Goal: Communication & Community: Ask a question

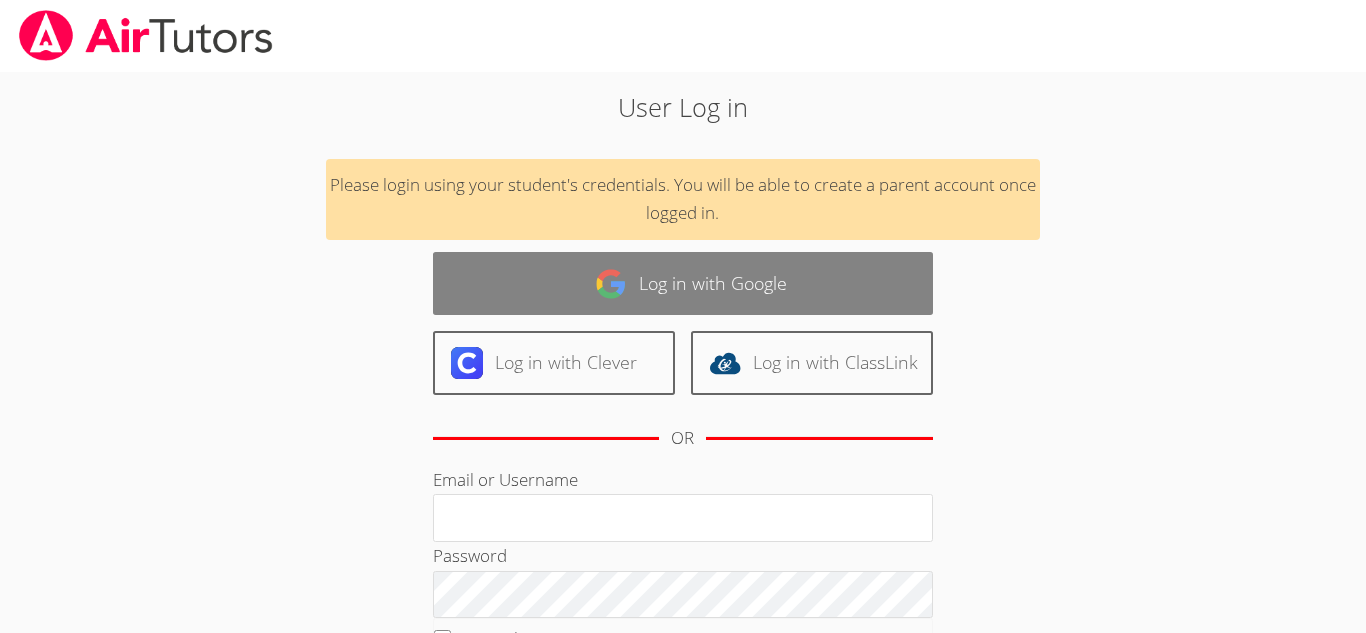
click at [610, 291] on img at bounding box center [611, 284] width 32 height 32
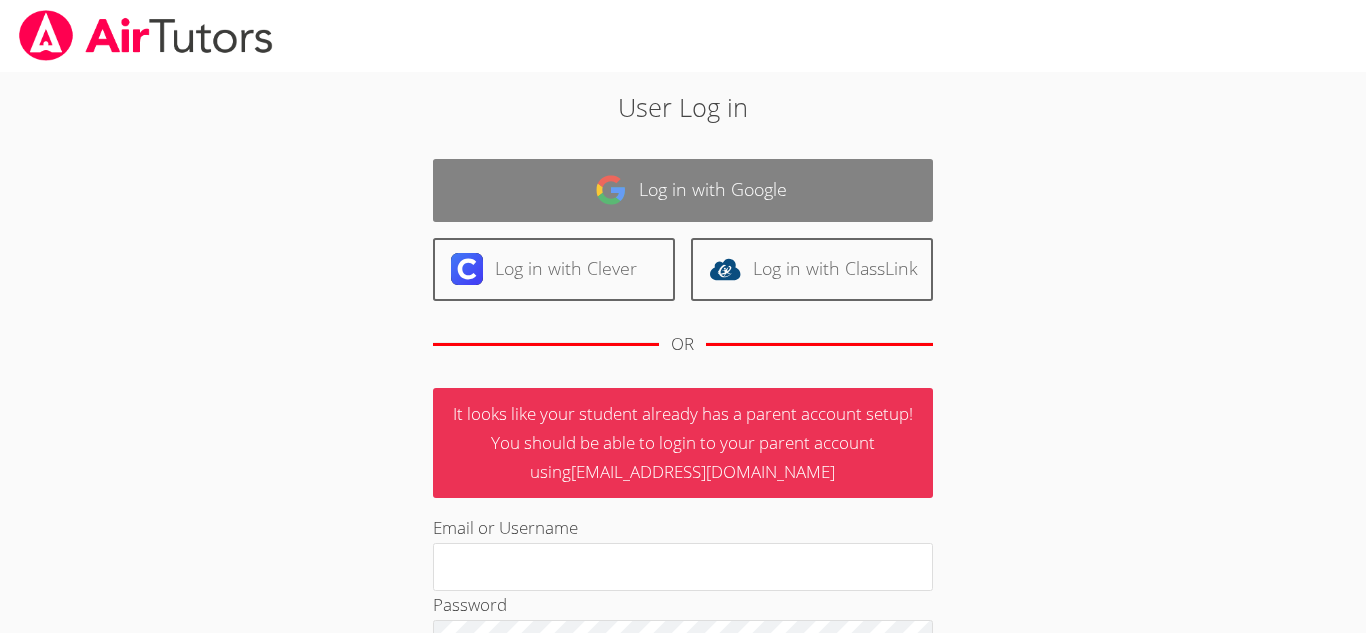
click at [859, 184] on link "Log in with Google" at bounding box center [683, 190] width 500 height 63
click at [843, 221] on link "Log in with Google" at bounding box center [683, 190] width 500 height 63
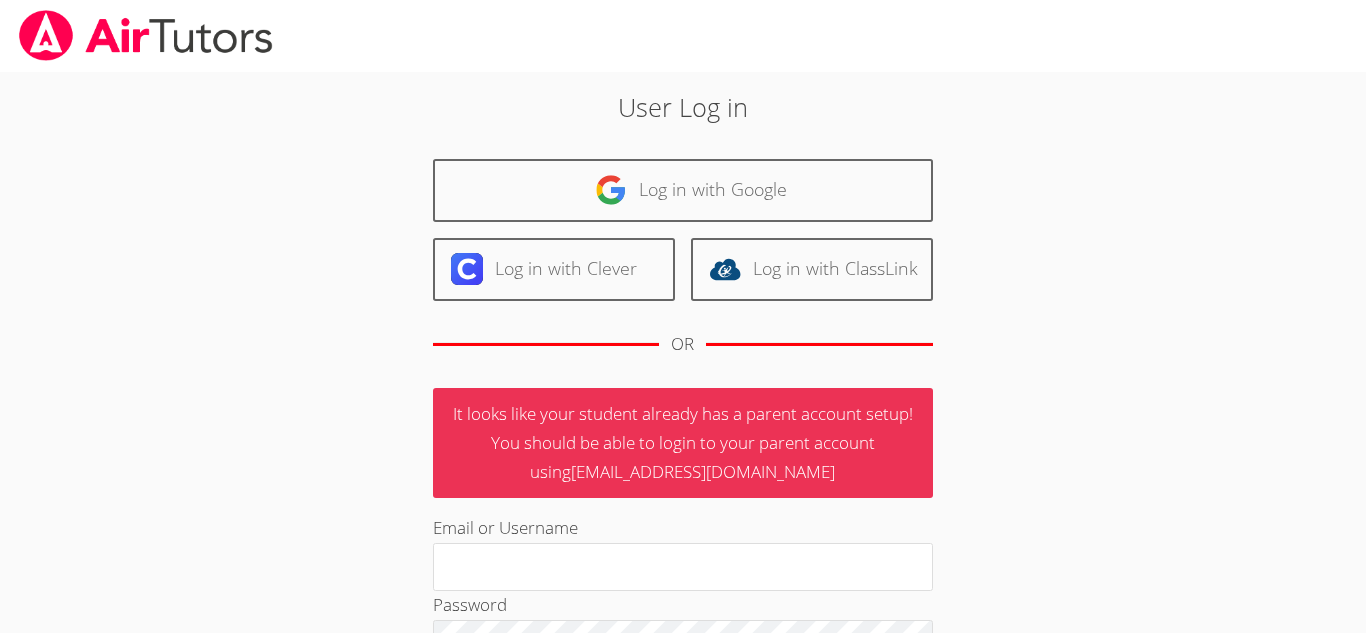
click at [830, 205] on link "Log in with Google" at bounding box center [683, 190] width 500 height 63
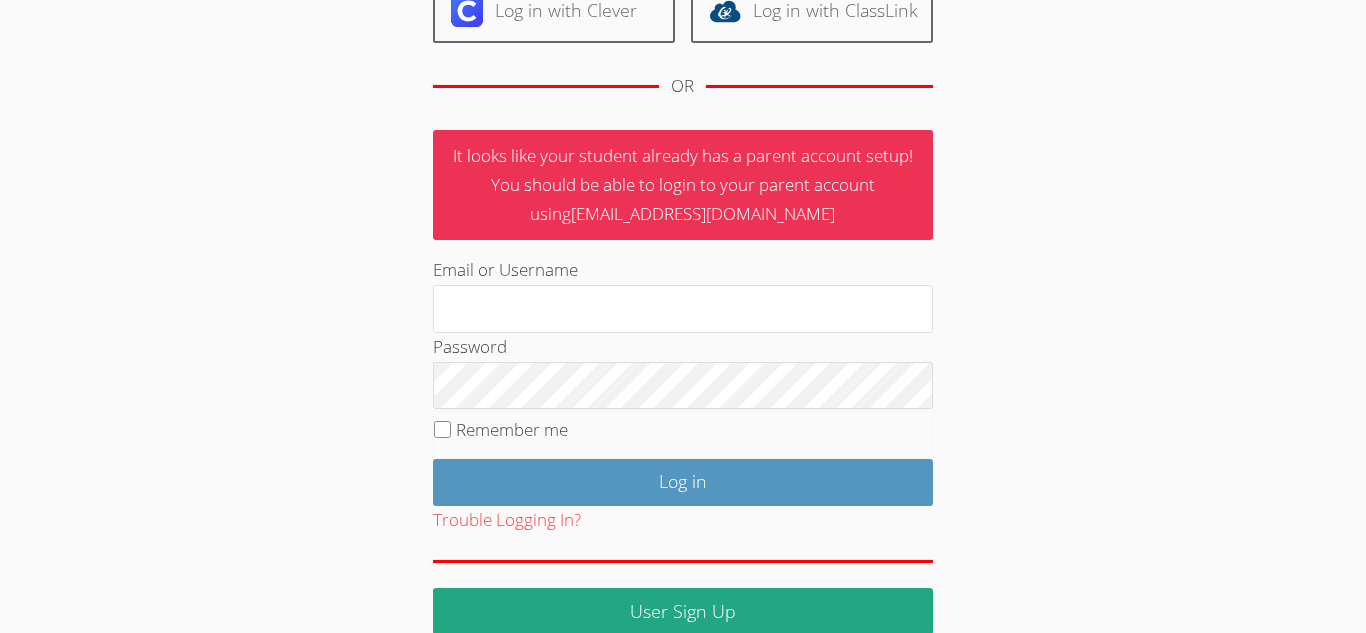
scroll to position [290, 0]
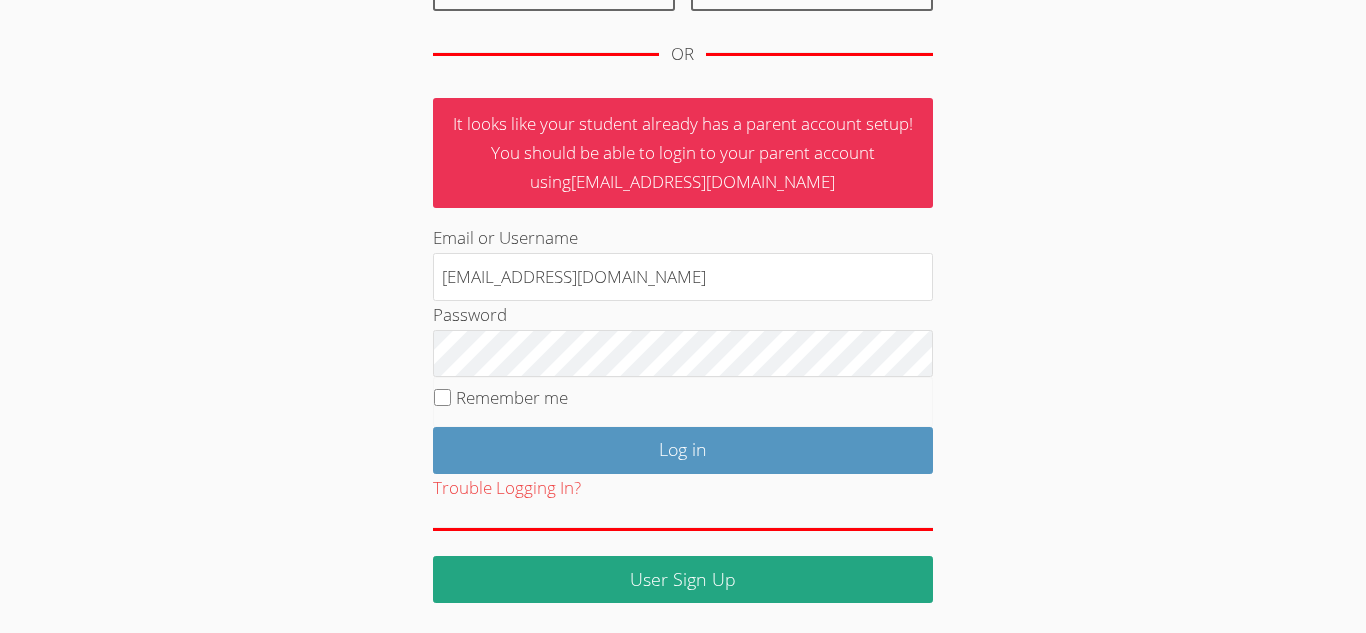
type input "[EMAIL_ADDRESS][DOMAIN_NAME]"
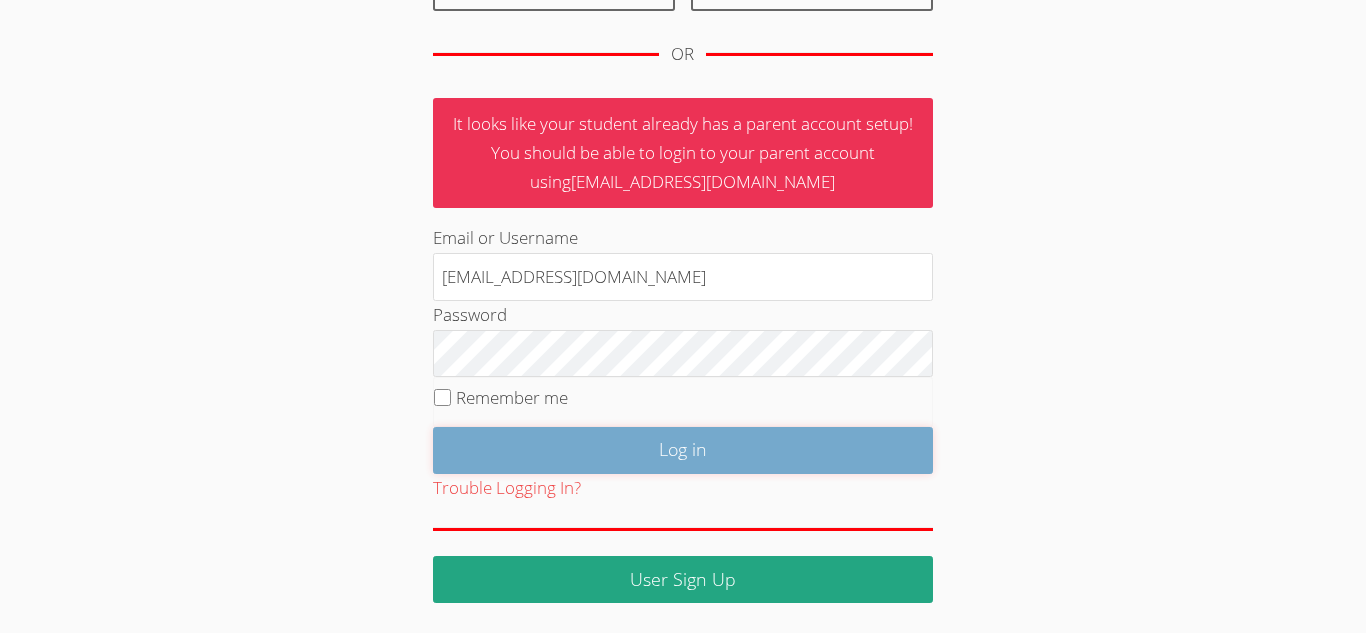
click at [685, 442] on input "Log in" at bounding box center [683, 450] width 500 height 47
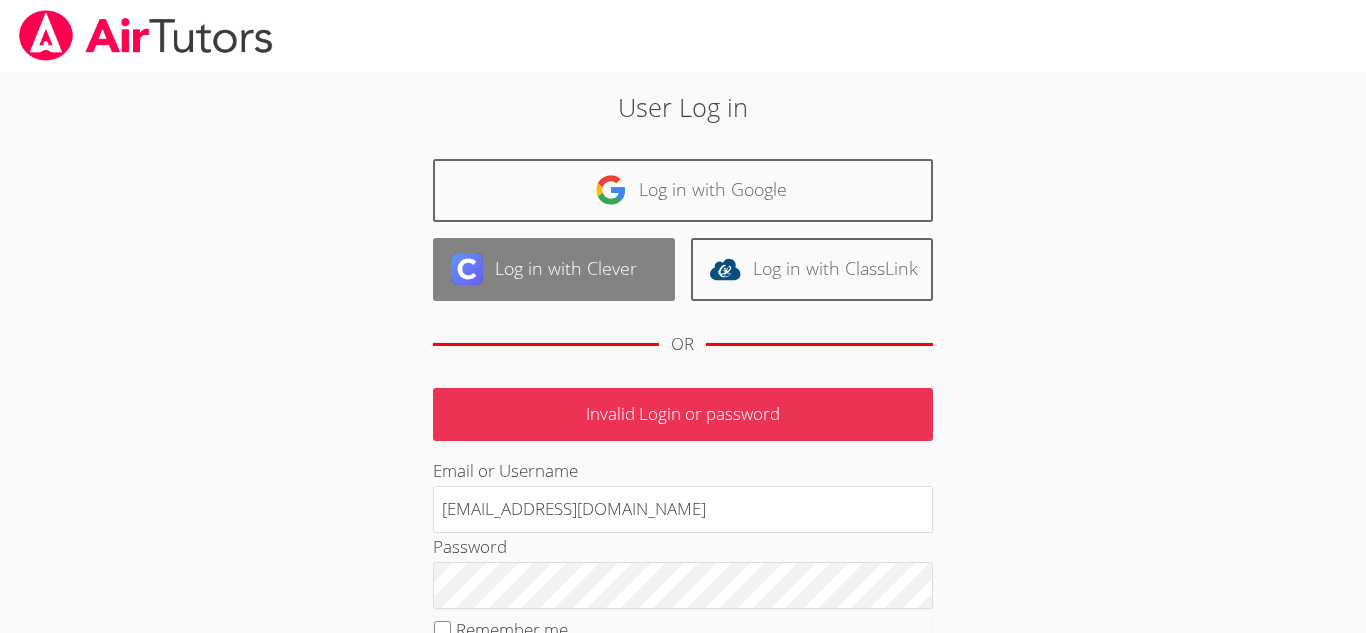
click at [623, 263] on link "Log in with Clever" at bounding box center [554, 269] width 242 height 63
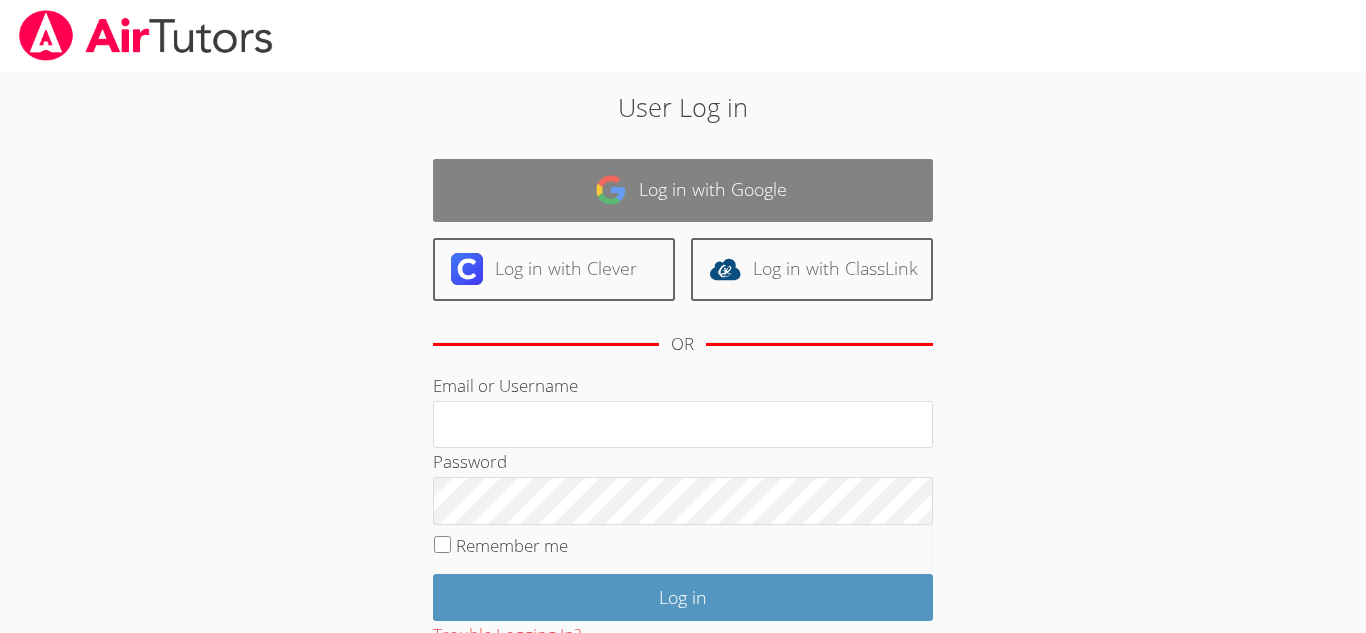
click at [762, 208] on link "Log in with Google" at bounding box center [683, 190] width 500 height 63
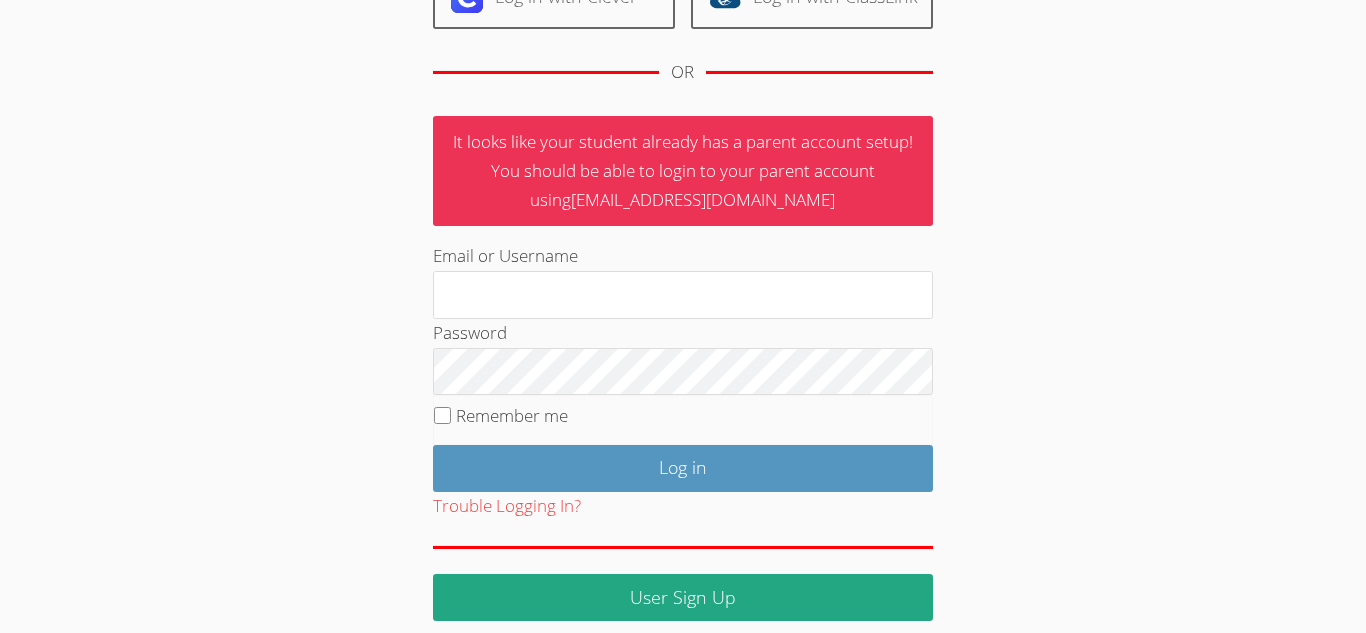
scroll to position [290, 0]
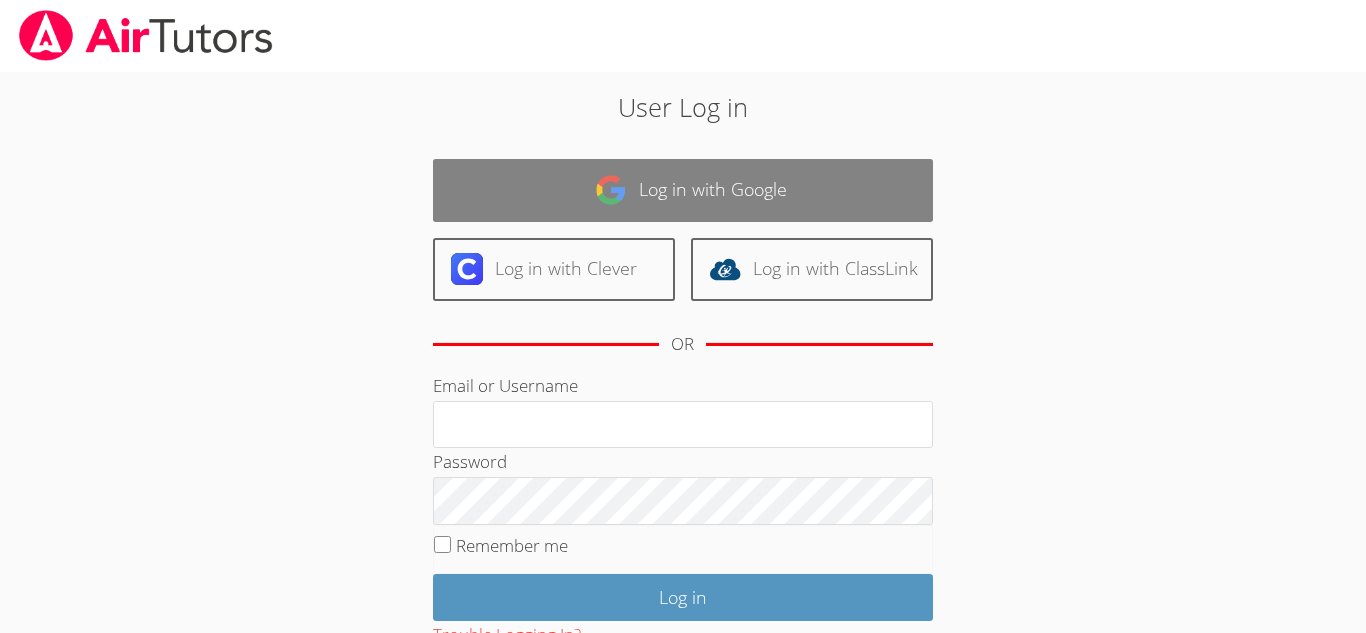
click at [669, 197] on link "Log in with Google" at bounding box center [683, 190] width 500 height 63
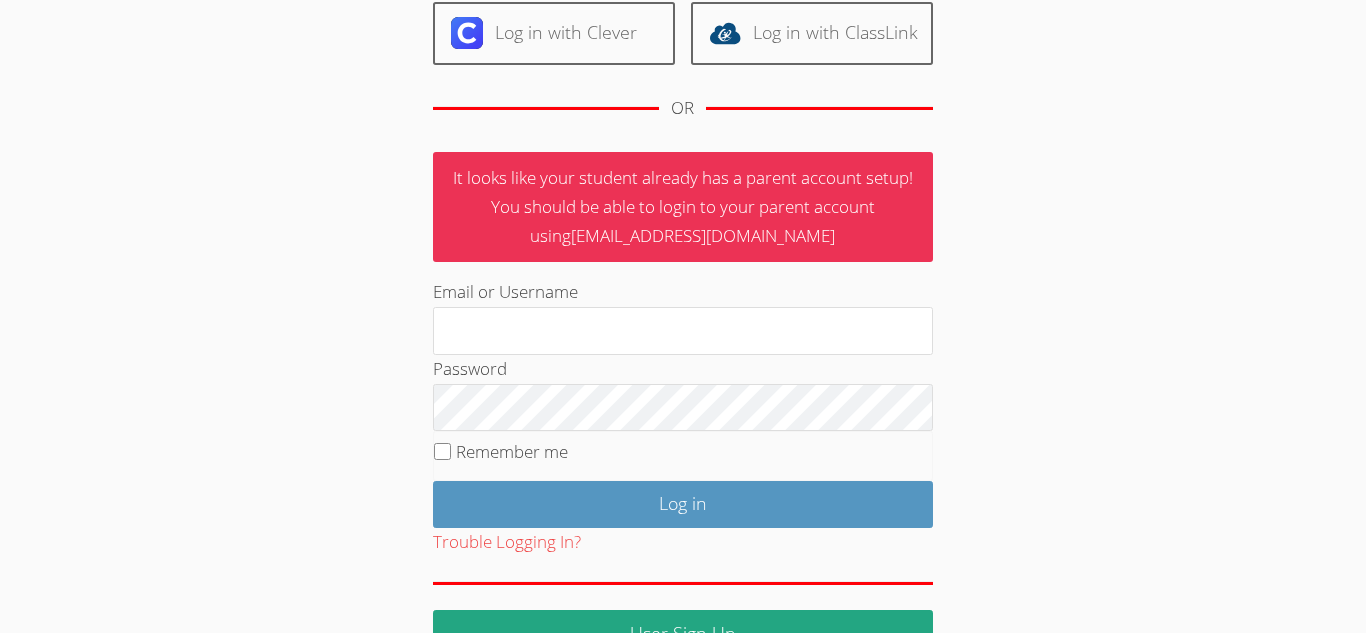
scroll to position [237, 0]
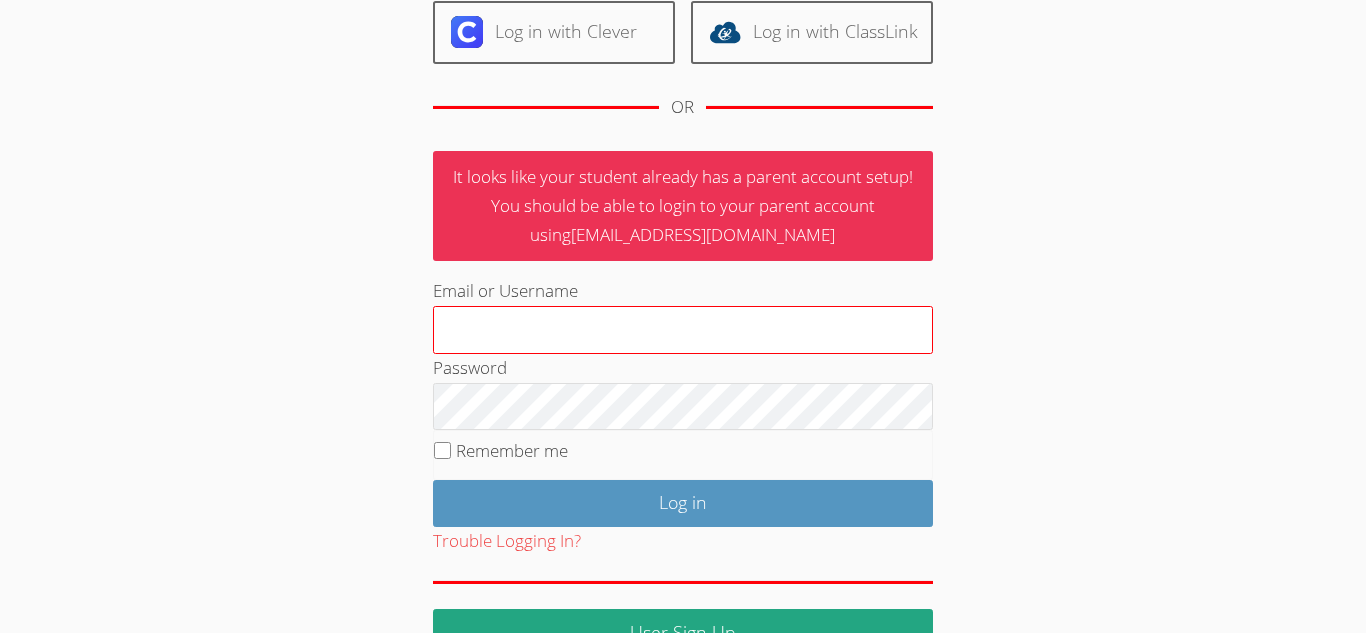
click at [507, 325] on input "Email or Username" at bounding box center [683, 330] width 500 height 48
type input "[EMAIL_ADDRESS][DOMAIN_NAME]"
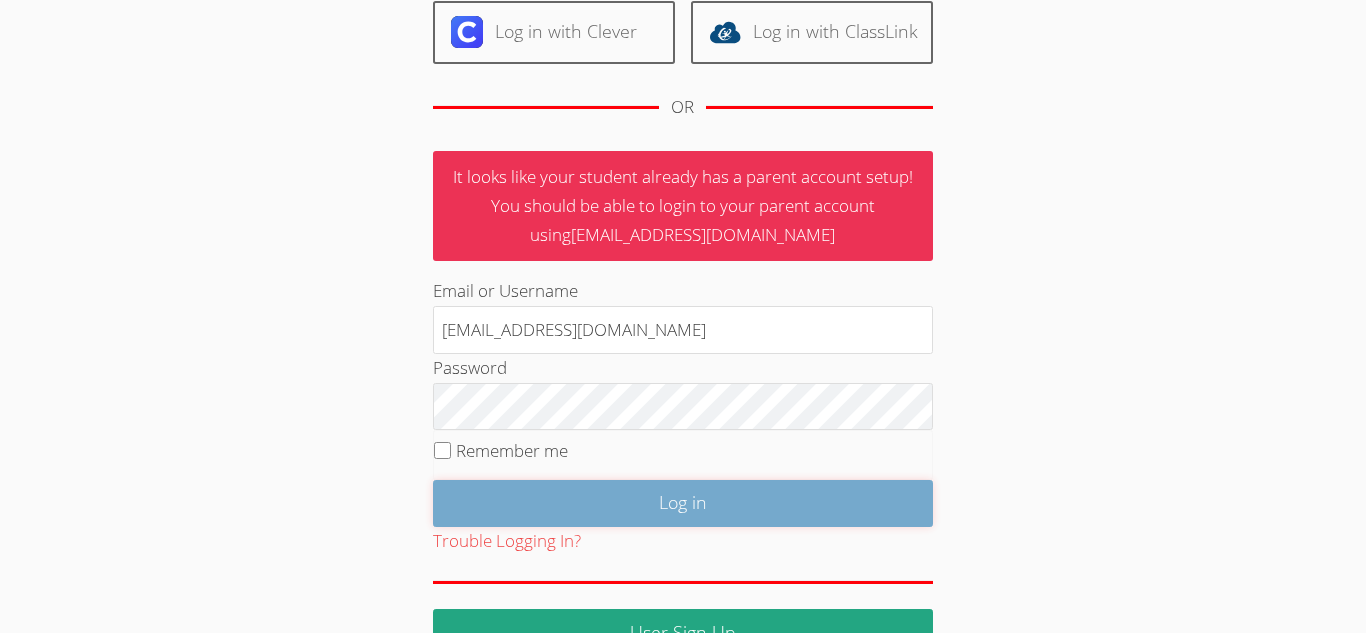
click at [664, 499] on input "Log in" at bounding box center [683, 503] width 500 height 47
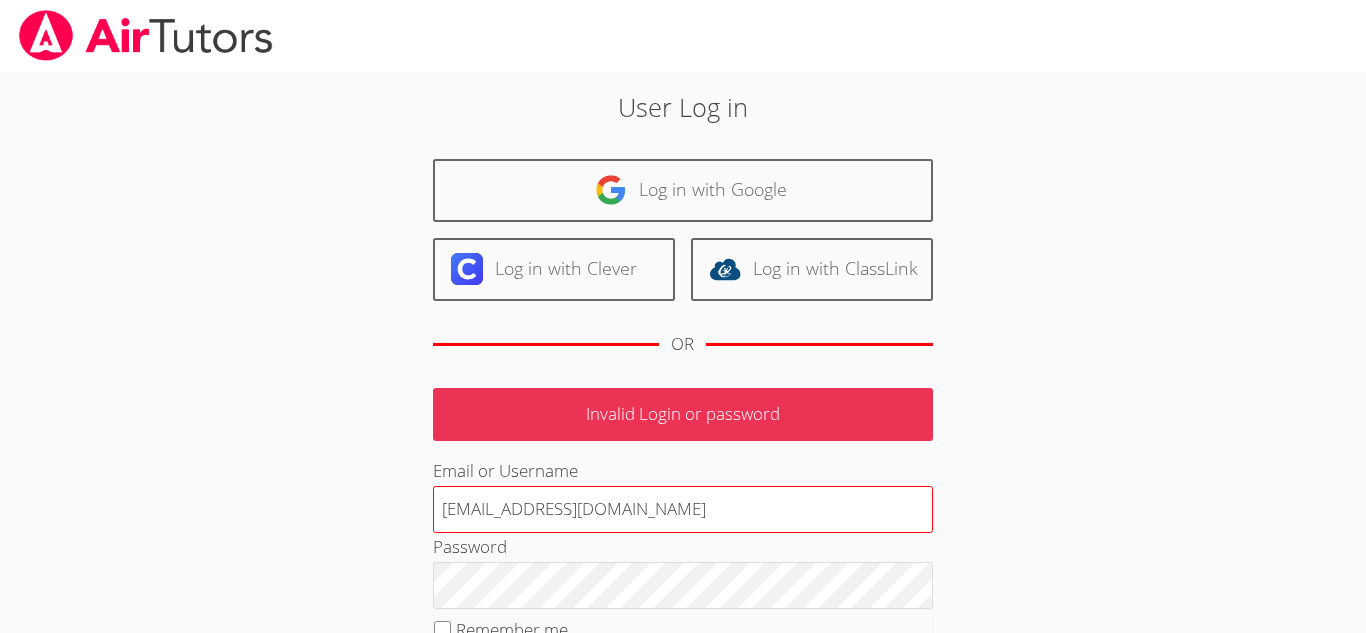
click at [698, 510] on input "[EMAIL_ADDRESS][DOMAIN_NAME]" at bounding box center [683, 510] width 500 height 48
type input "3"
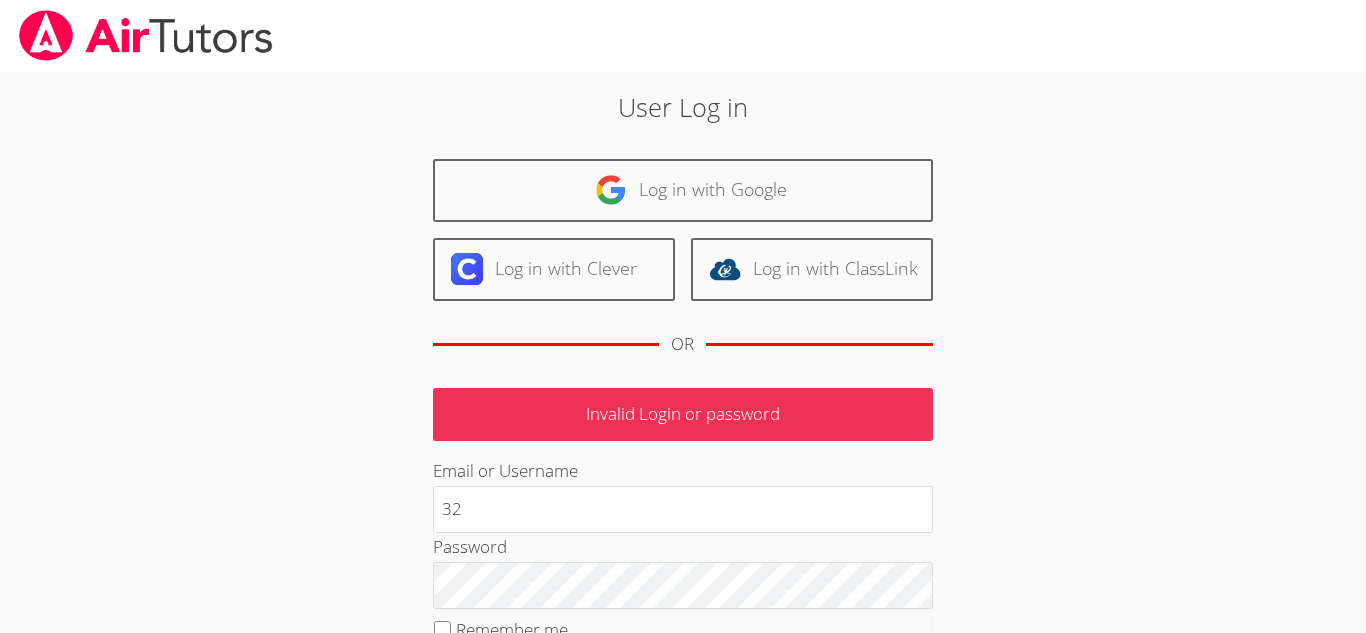
type input "[EMAIL_ADDRESS][DOMAIN_NAME]"
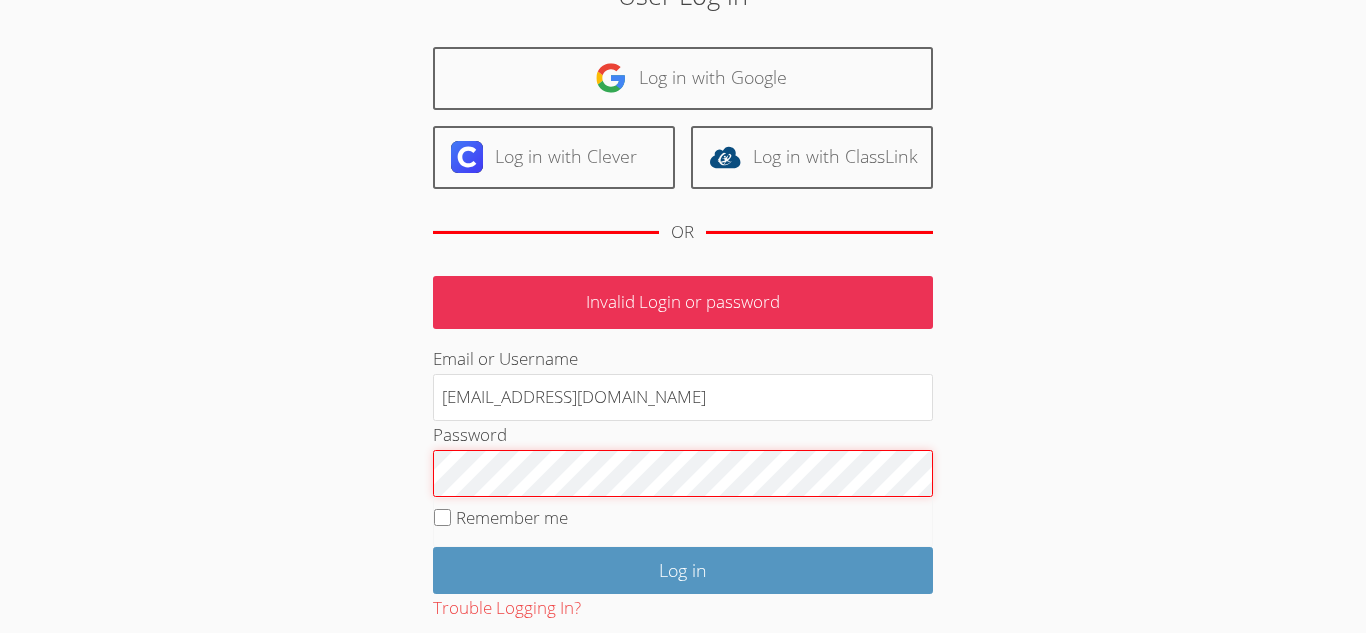
scroll to position [119, 0]
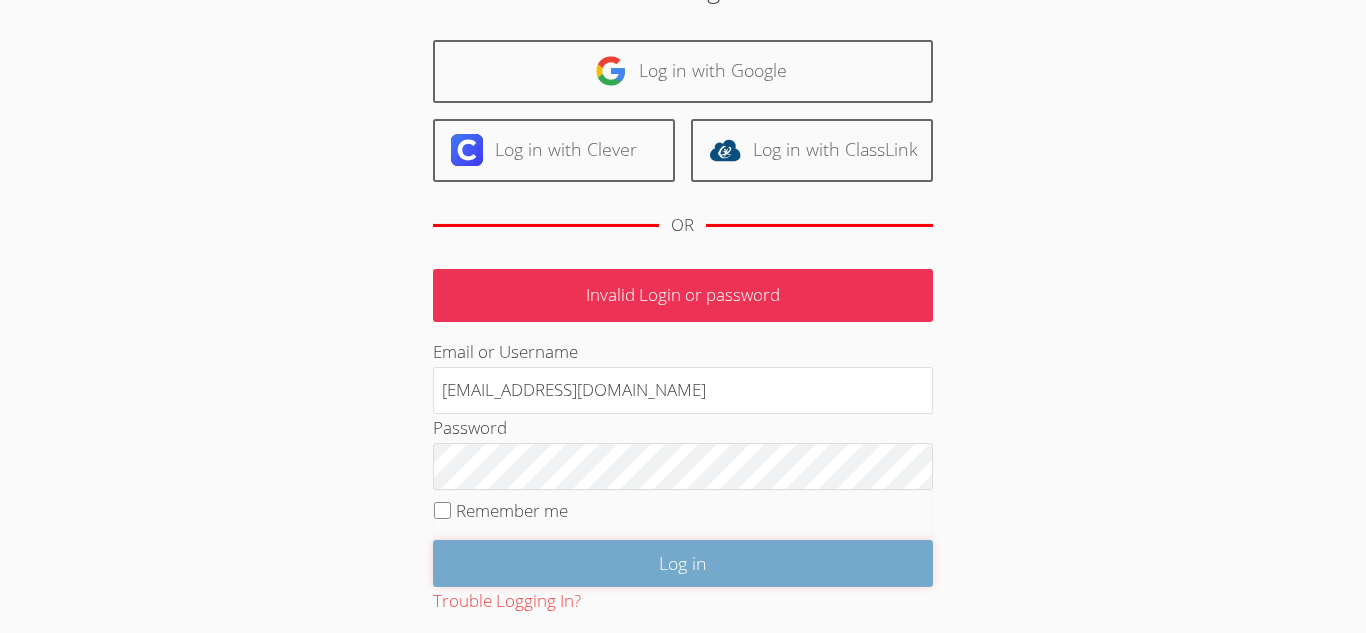
click at [661, 566] on input "Log in" at bounding box center [683, 563] width 500 height 47
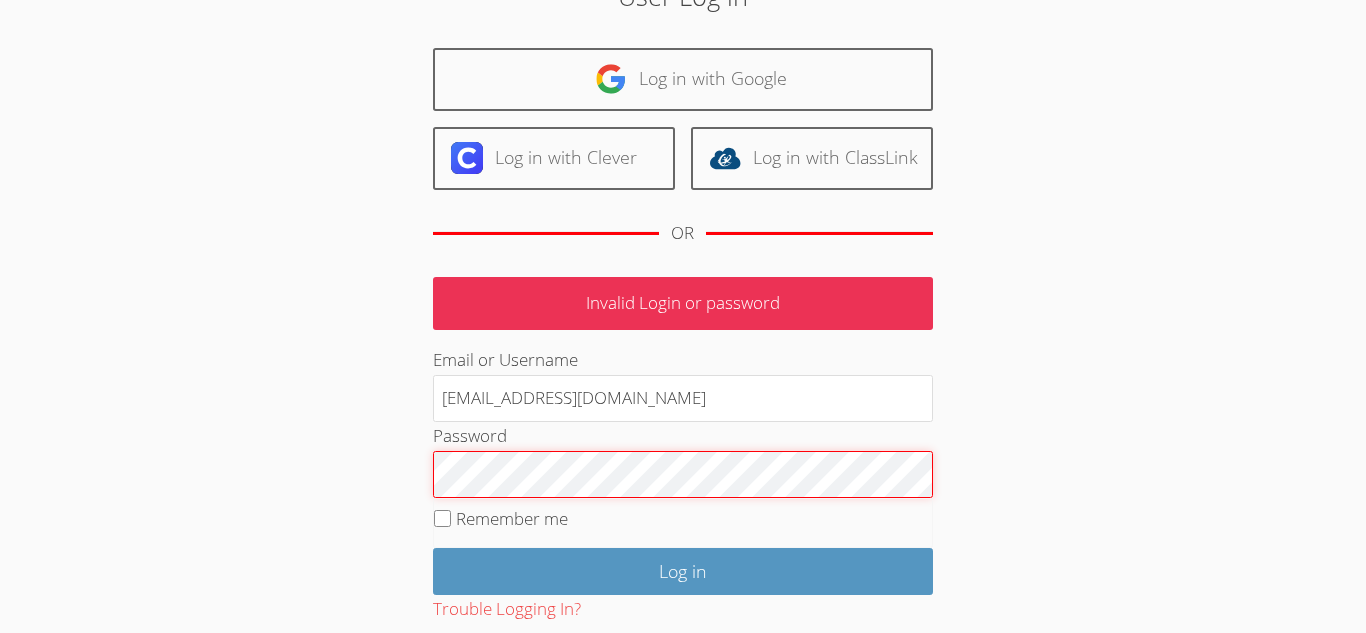
scroll to position [119, 0]
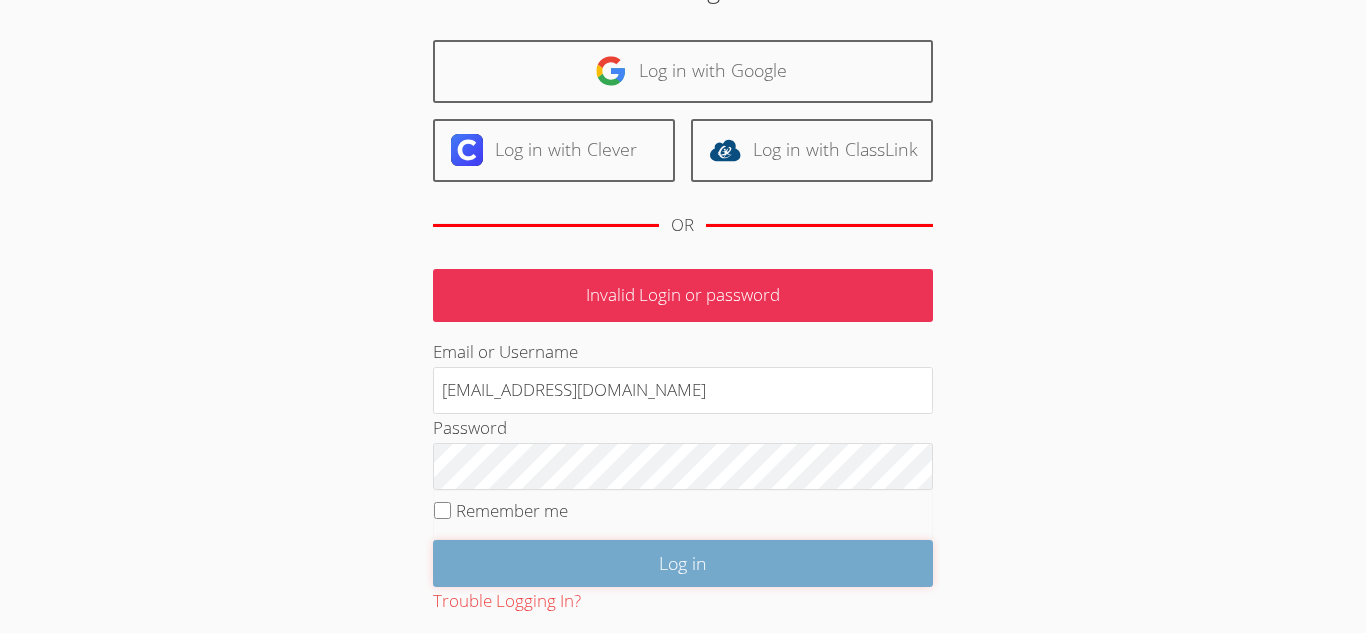
click at [678, 561] on input "Log in" at bounding box center [683, 563] width 500 height 47
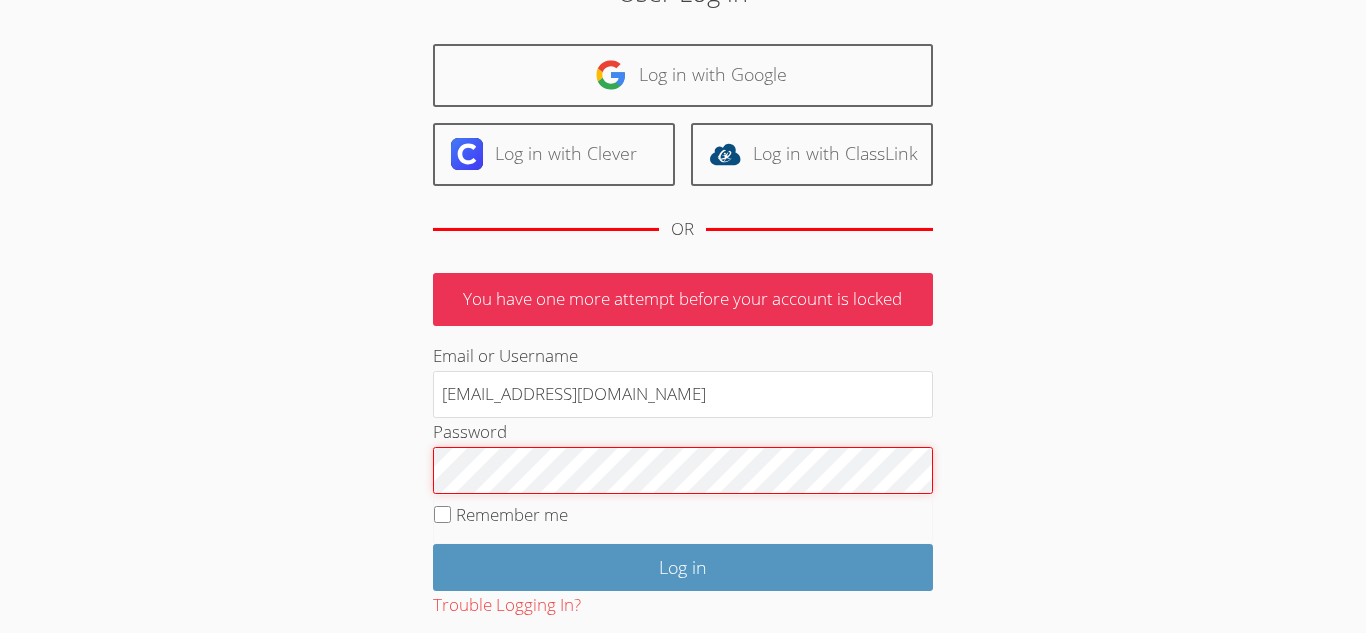
scroll to position [119, 0]
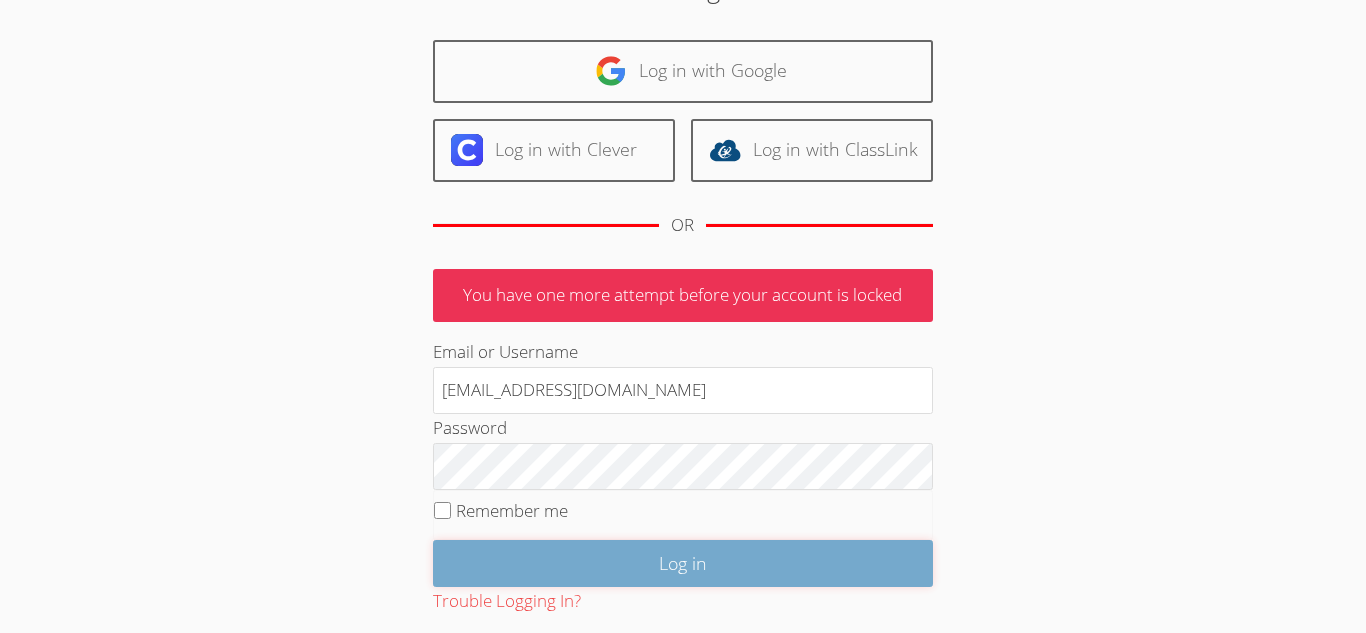
click at [662, 566] on input "Log in" at bounding box center [683, 563] width 500 height 47
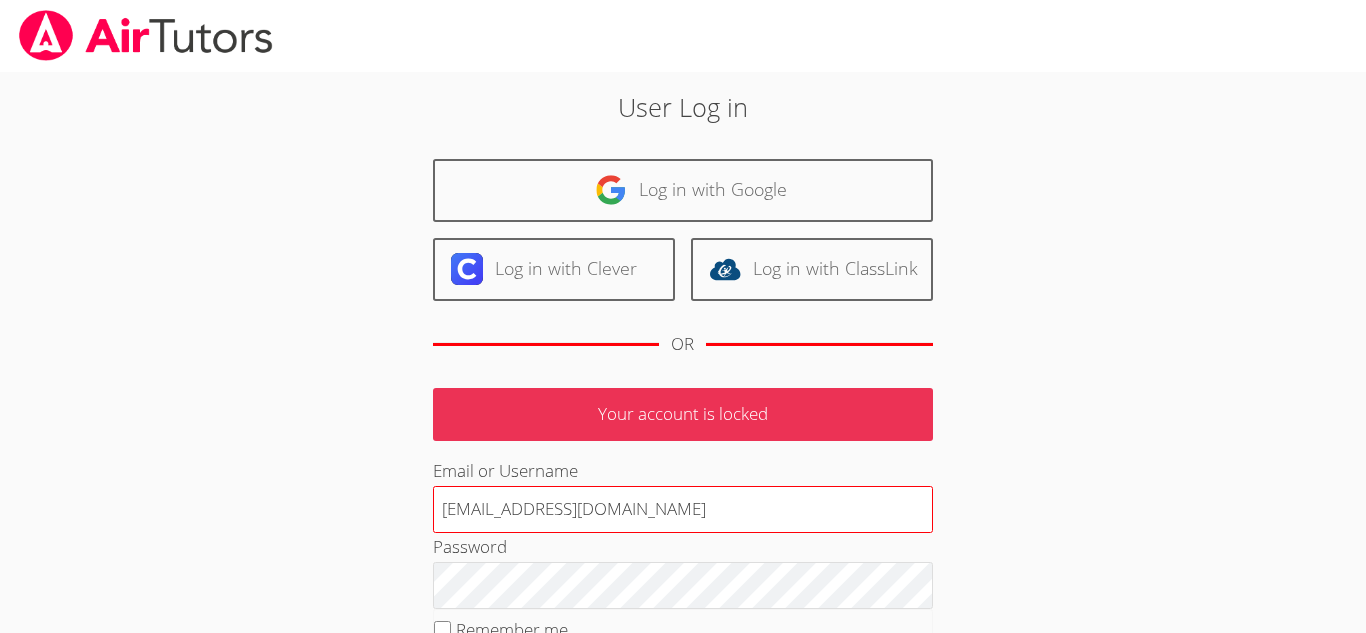
click at [677, 514] on input "[EMAIL_ADDRESS][DOMAIN_NAME]" at bounding box center [683, 510] width 500 height 48
type input "3"
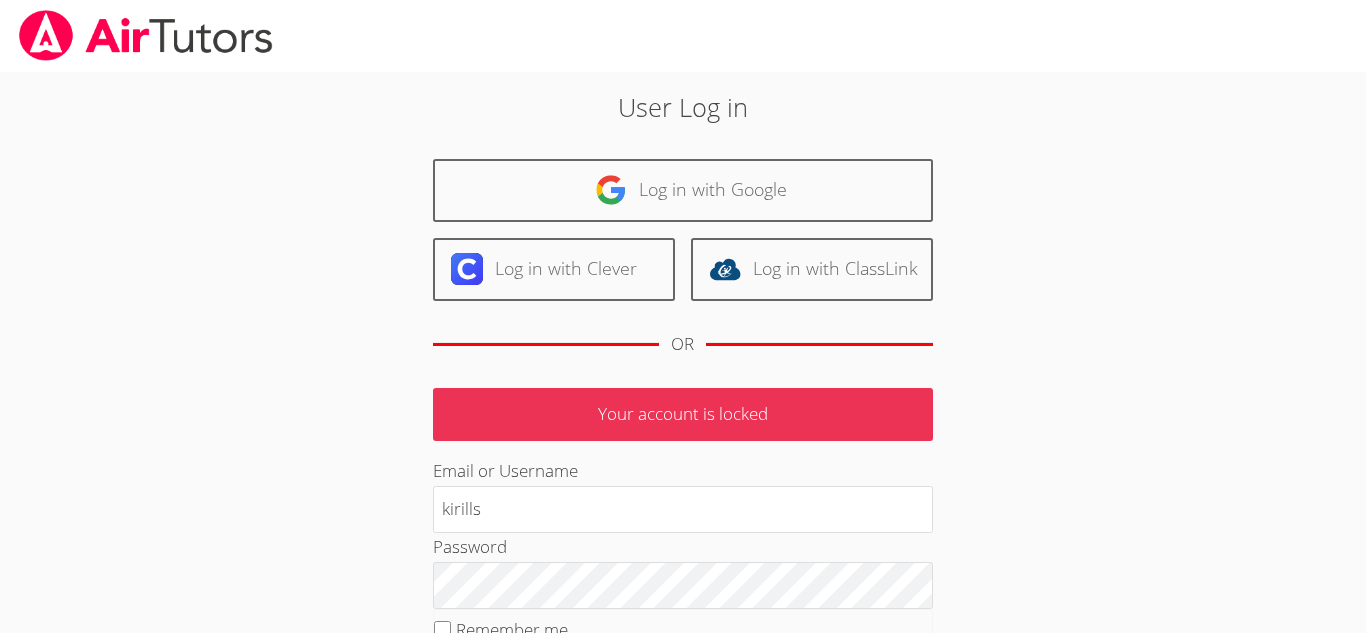
type input "kirills"
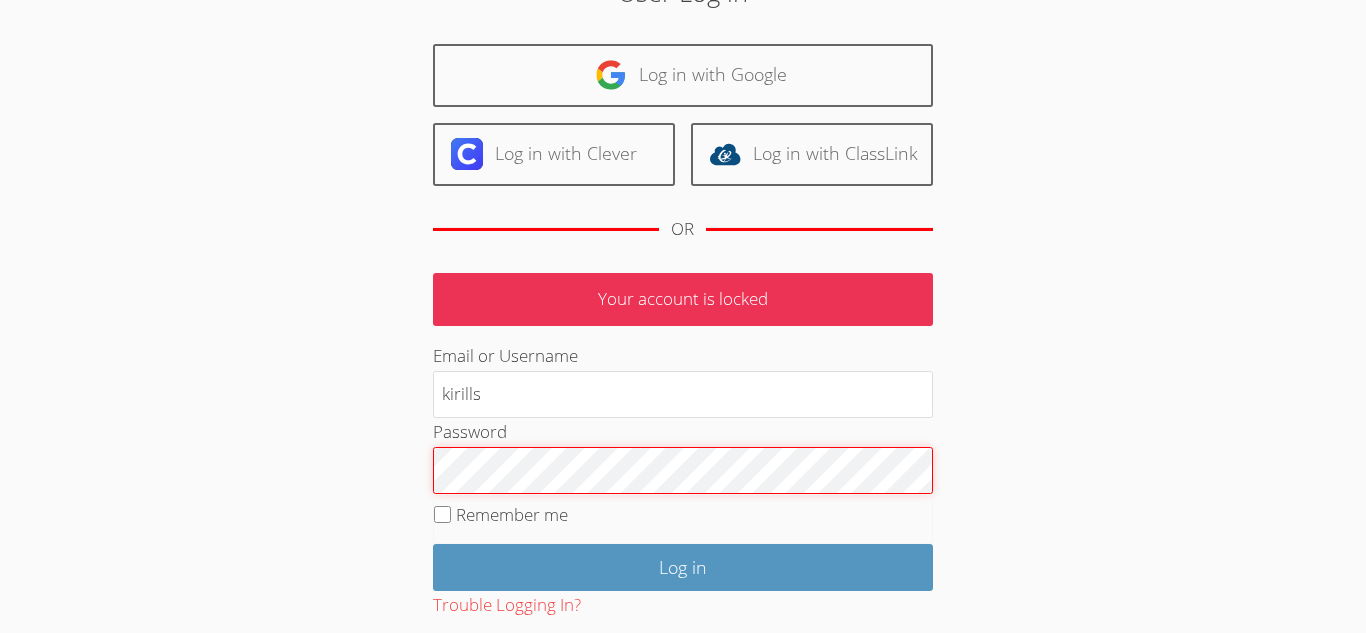
scroll to position [117, 0]
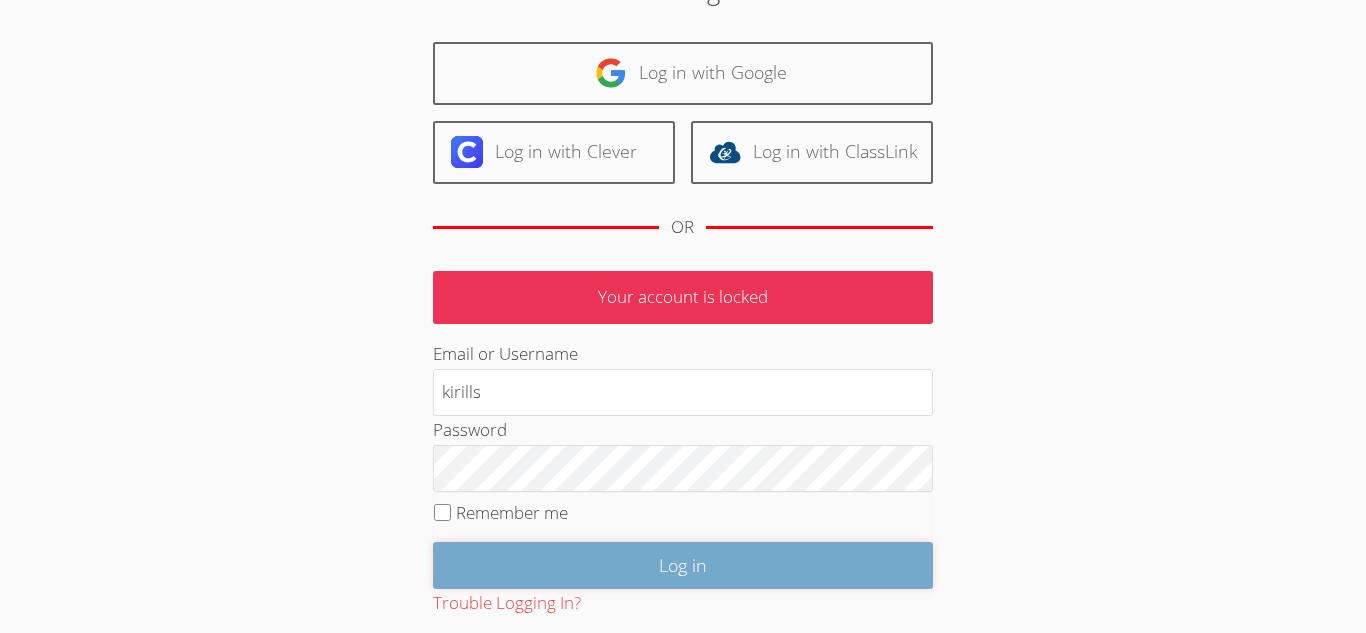
click at [638, 574] on input "Log in" at bounding box center [683, 565] width 500 height 47
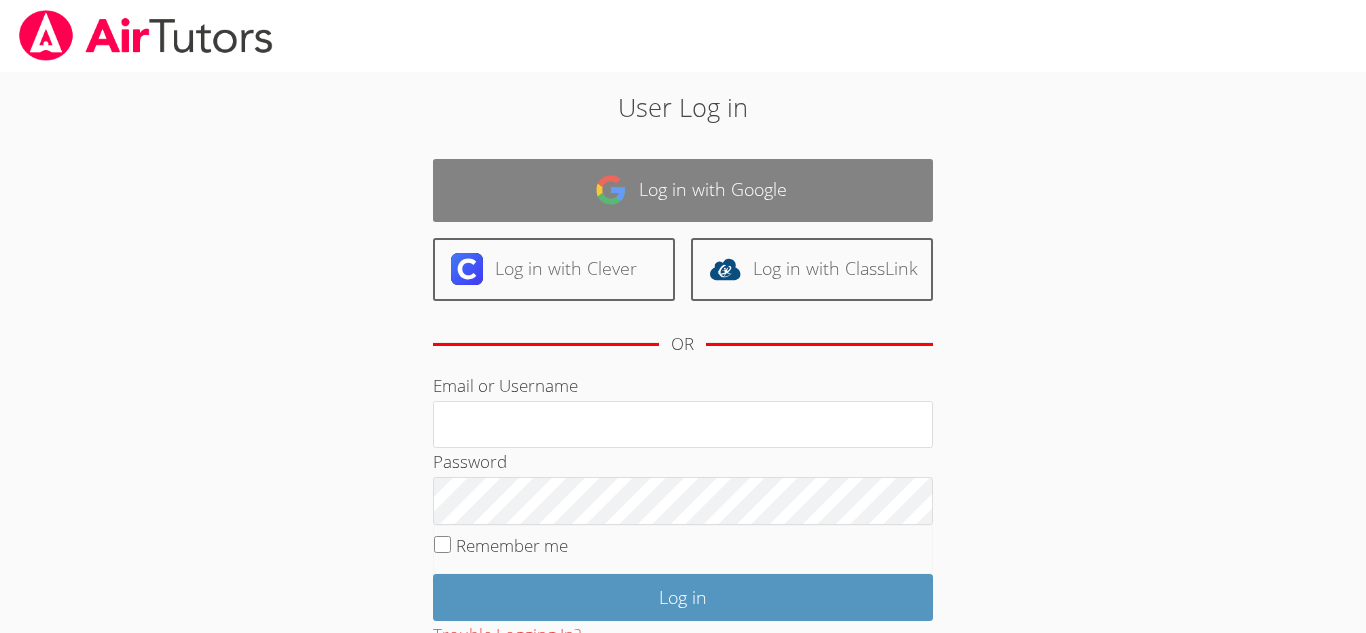
click at [649, 189] on link "Log in with Google" at bounding box center [683, 190] width 500 height 63
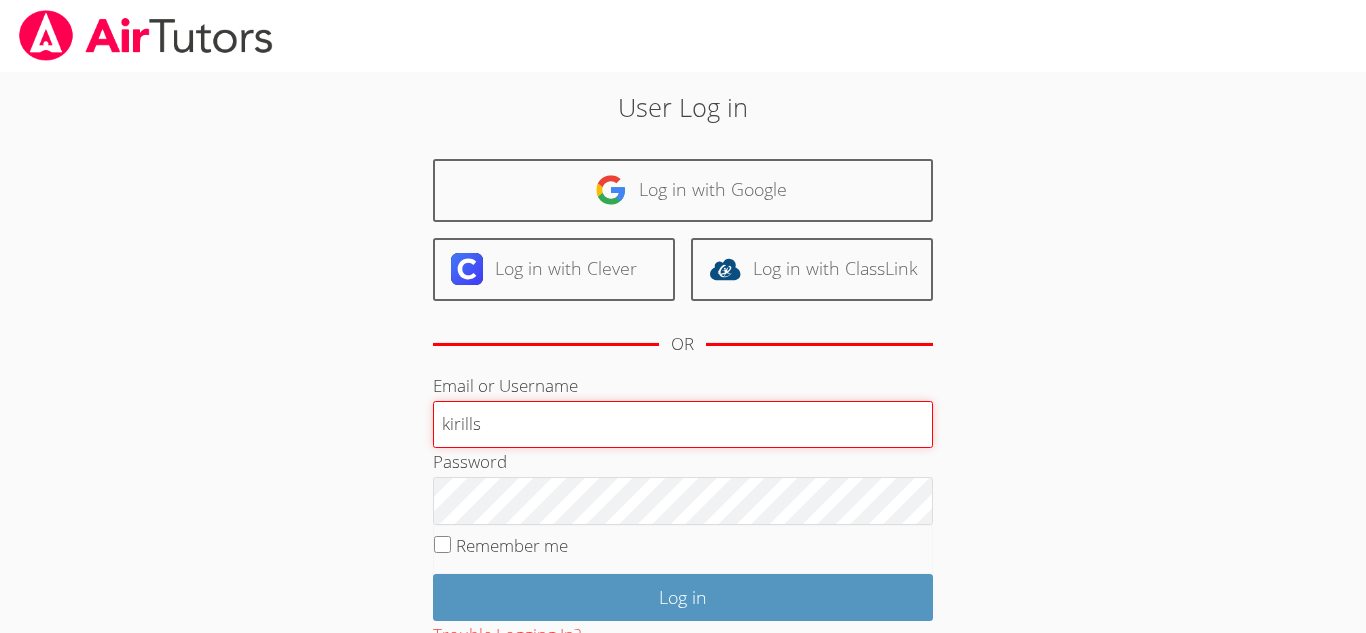
type input "kirills"
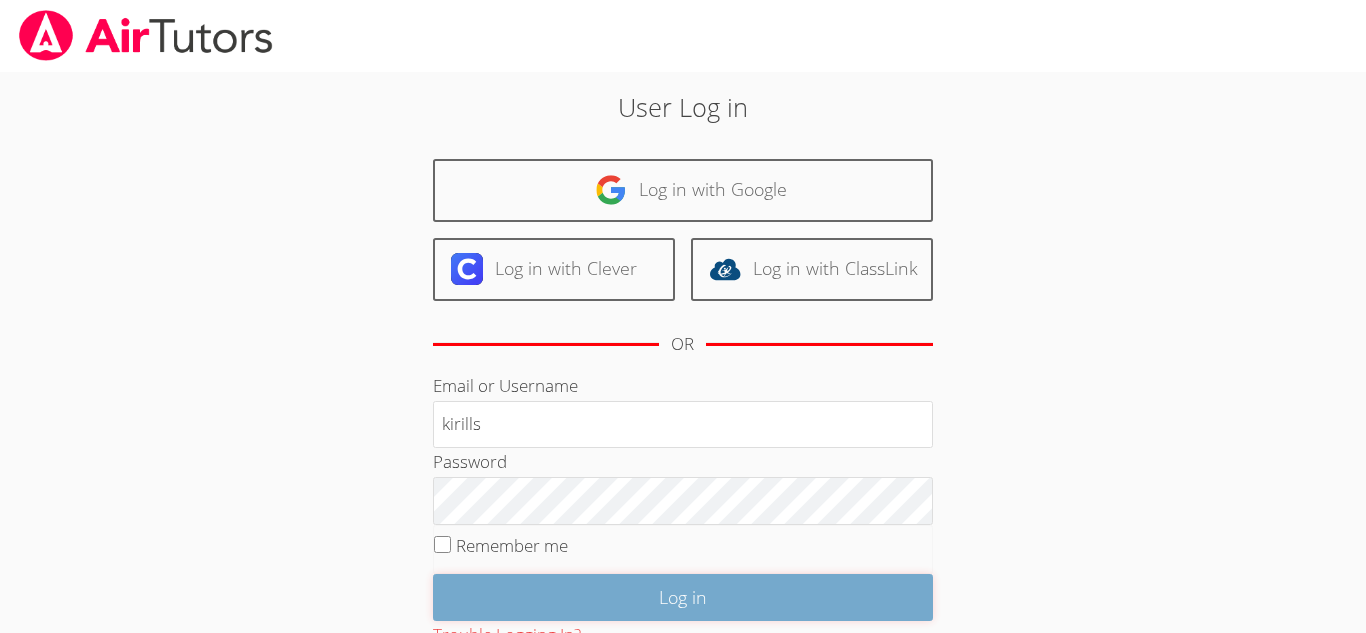
click at [675, 594] on input "Log in" at bounding box center [683, 597] width 500 height 47
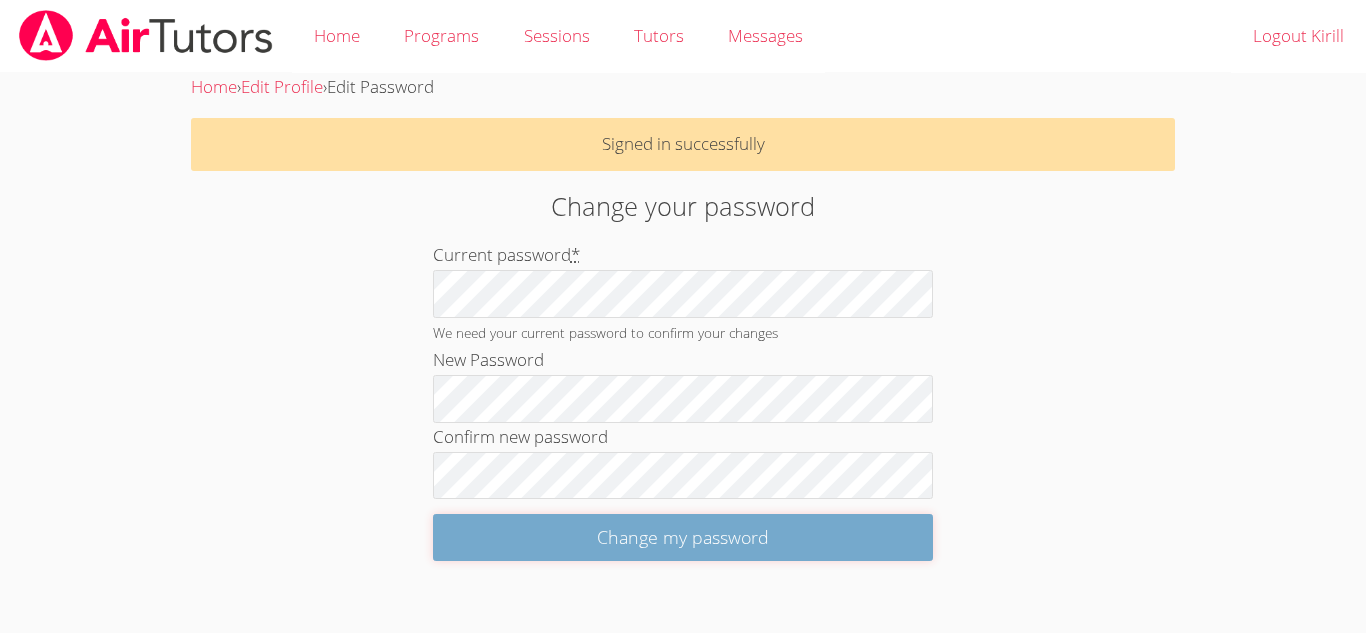
click at [678, 546] on input "Change my password" at bounding box center [683, 537] width 500 height 47
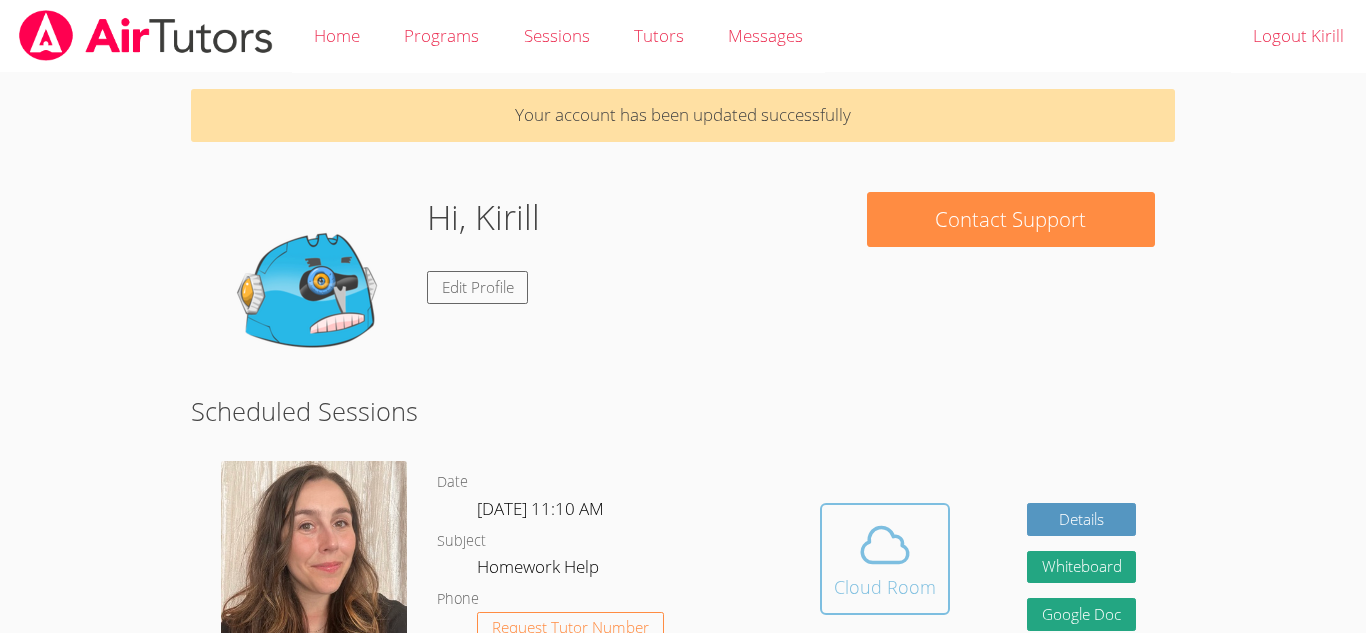
click at [885, 535] on icon at bounding box center [885, 545] width 56 height 56
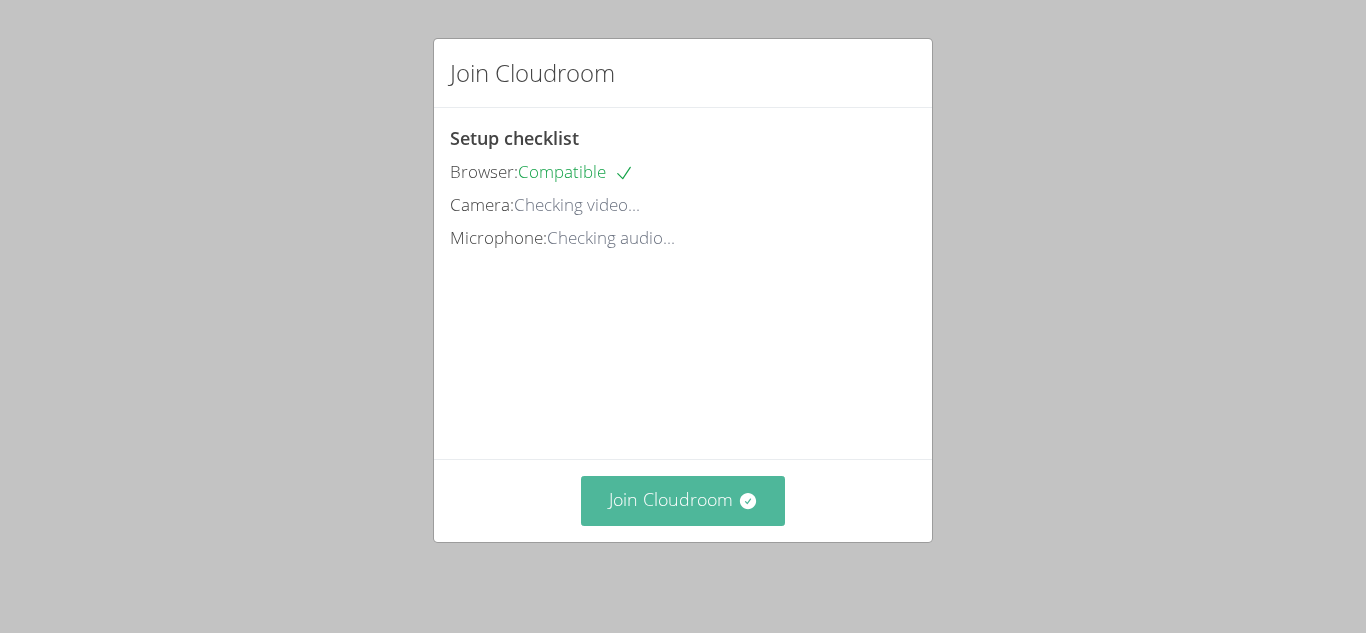
click at [693, 505] on button "Join Cloudroom" at bounding box center [683, 500] width 205 height 49
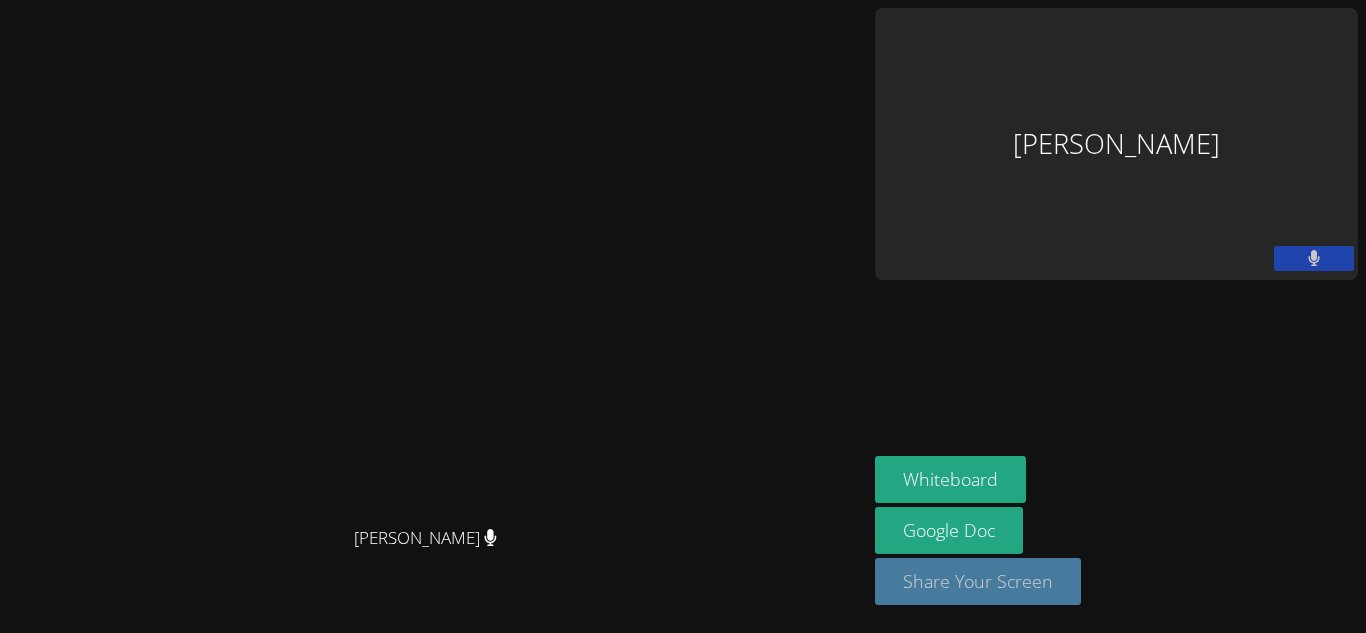
click at [1081, 604] on button "Share Your Screen" at bounding box center [978, 581] width 206 height 47
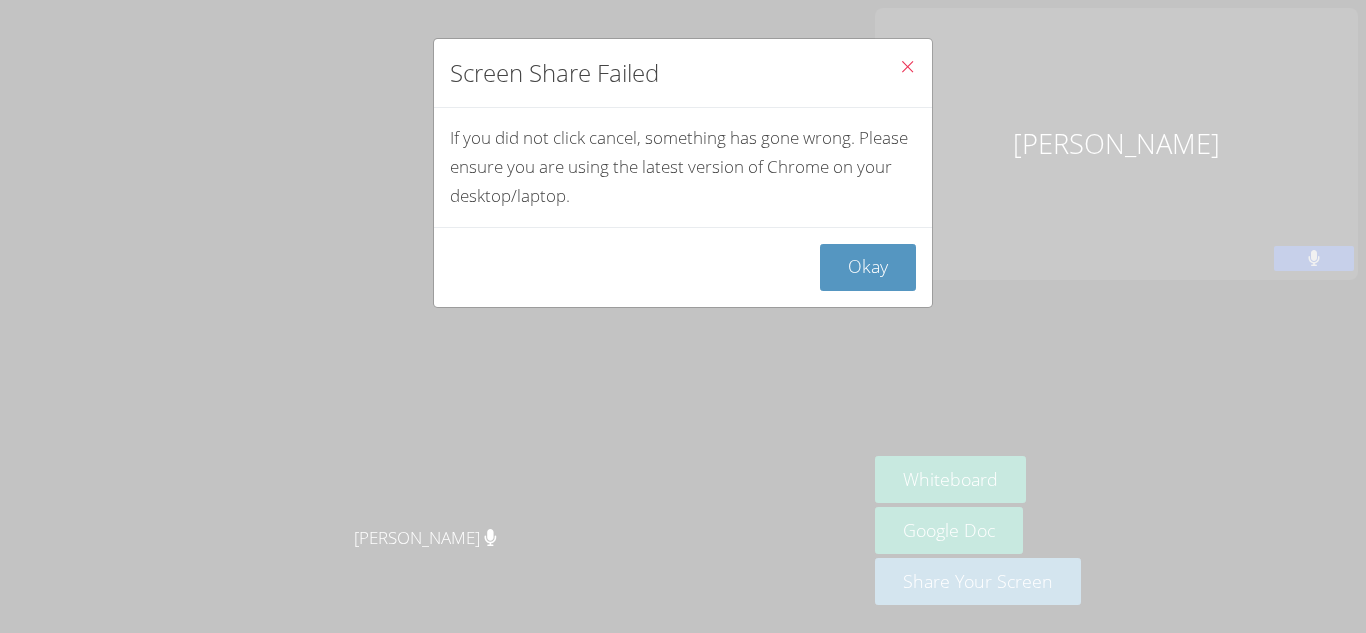
click at [863, 292] on div "Okay" at bounding box center [683, 267] width 498 height 80
click at [864, 283] on button "Okay" at bounding box center [868, 267] width 96 height 47
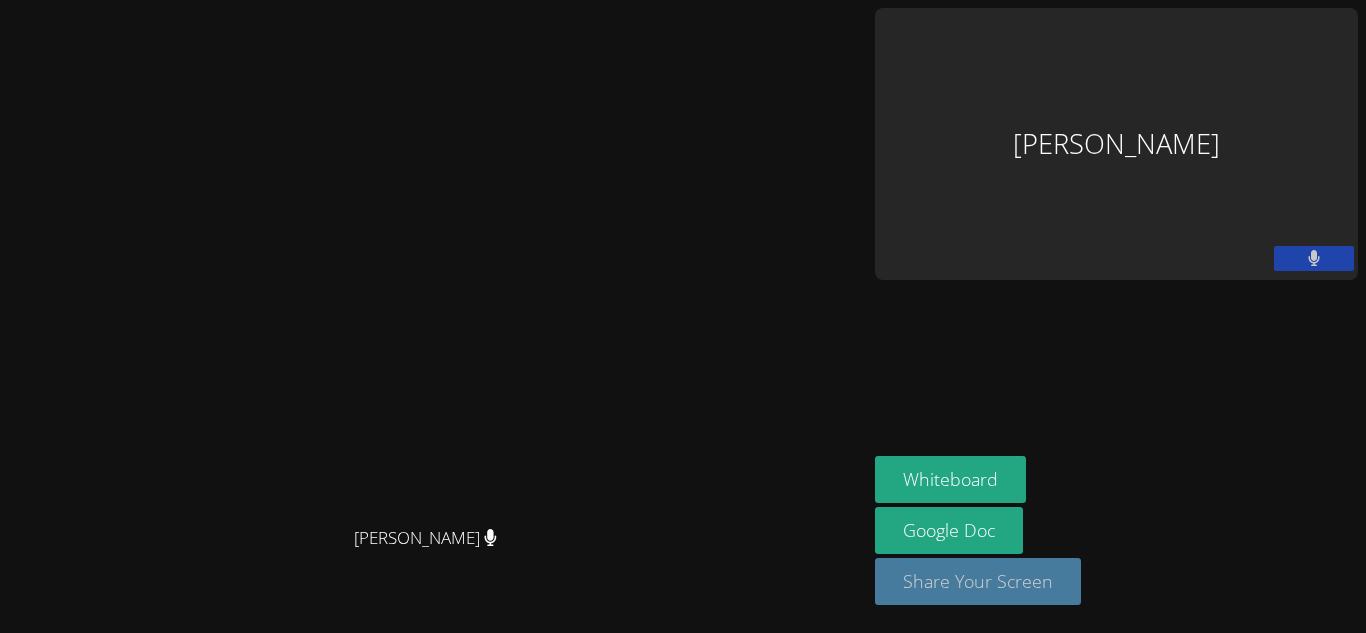
click at [1081, 589] on button "Share Your Screen" at bounding box center [978, 581] width 206 height 47
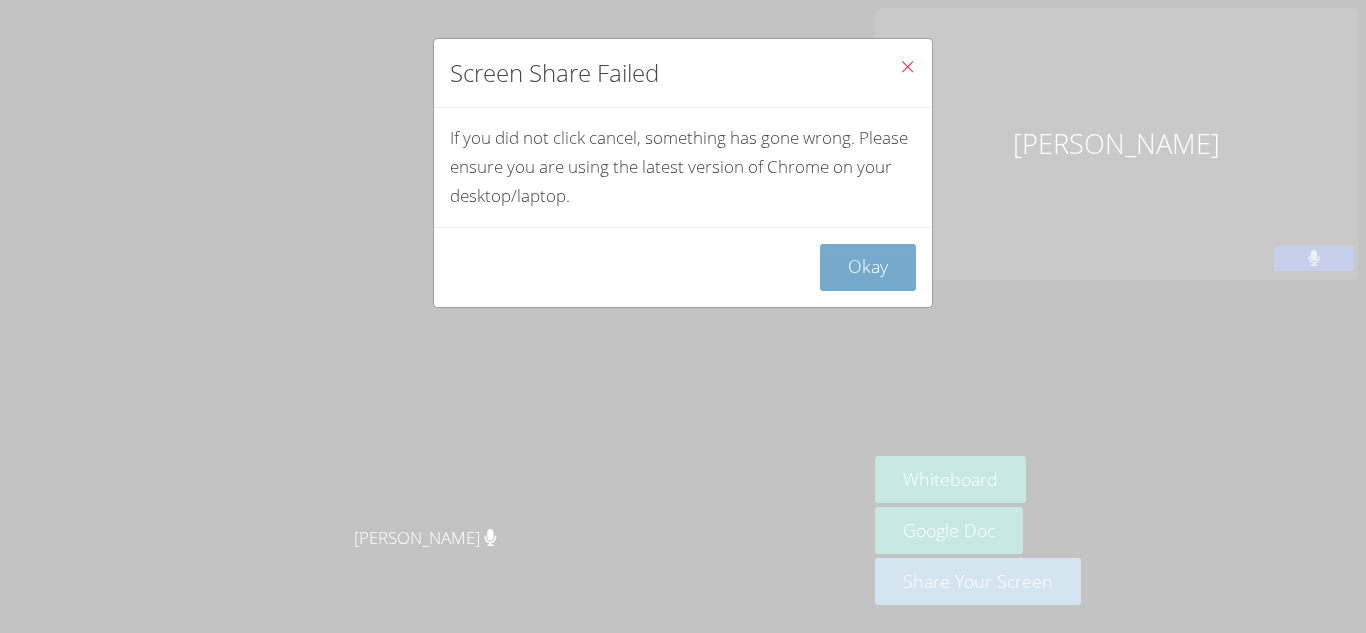
click at [884, 279] on button "Okay" at bounding box center [868, 267] width 96 height 47
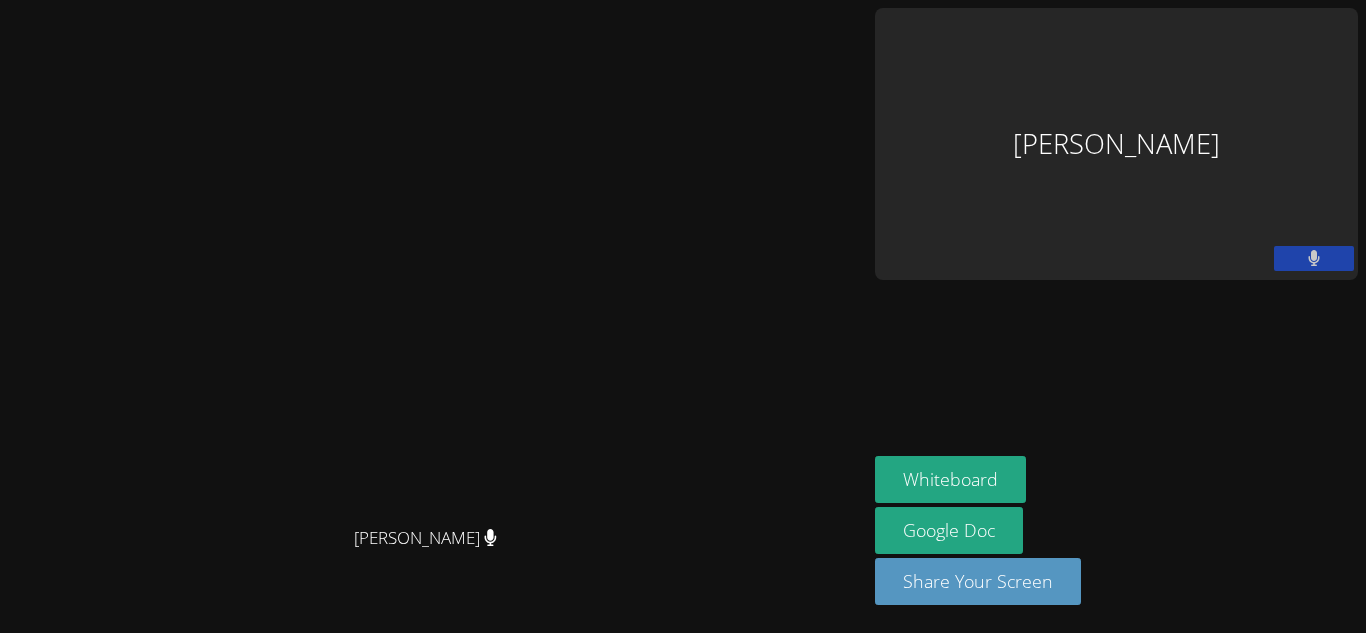
click at [1232, 116] on div "[PERSON_NAME]" at bounding box center [1116, 144] width 483 height 272
click at [1227, 118] on div "[PERSON_NAME]" at bounding box center [1116, 144] width 483 height 272
click at [1188, 74] on div "[PERSON_NAME]" at bounding box center [1116, 144] width 483 height 272
drag, startPoint x: 1187, startPoint y: 80, endPoint x: 1351, endPoint y: 70, distance: 164.3
click at [1351, 70] on div "[PERSON_NAME]" at bounding box center [1116, 144] width 483 height 272
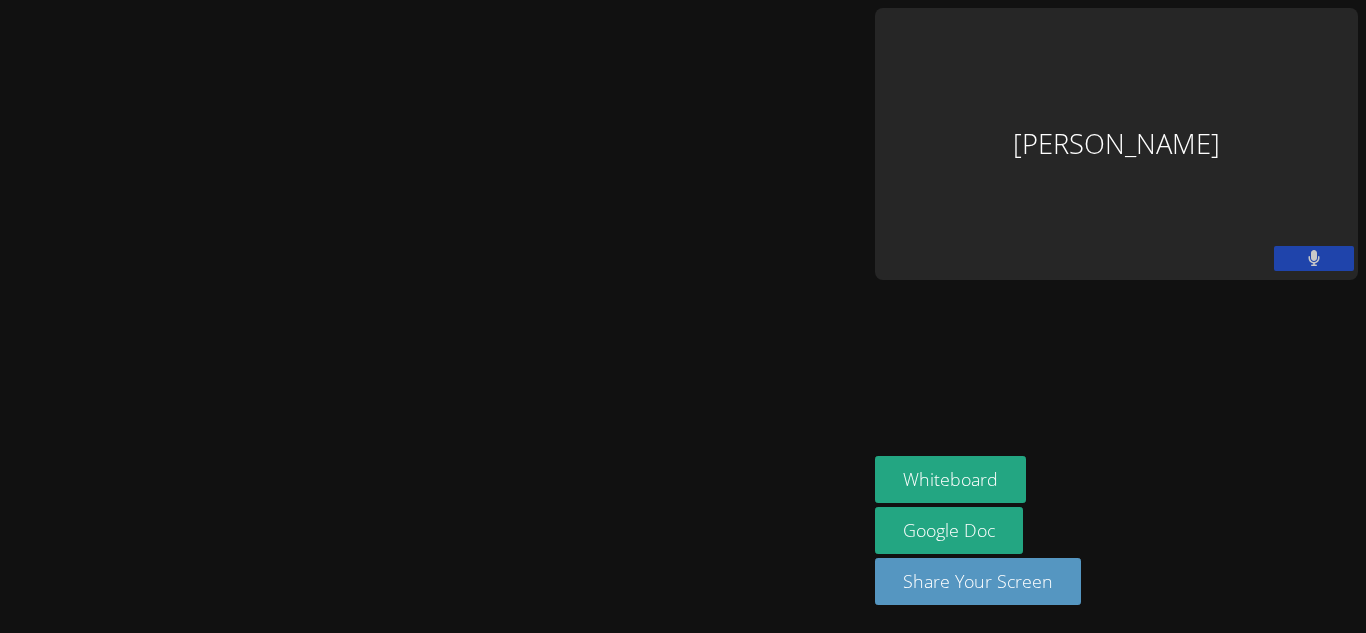
click at [1328, 65] on div "[PERSON_NAME]" at bounding box center [1116, 144] width 483 height 272
click at [1308, 250] on icon at bounding box center [1314, 258] width 13 height 17
click at [1306, 250] on icon at bounding box center [1313, 258] width 21 height 17
click at [1221, 105] on div "[PERSON_NAME]" at bounding box center [1116, 144] width 483 height 272
drag, startPoint x: 1218, startPoint y: 69, endPoint x: 1196, endPoint y: 77, distance: 23.4
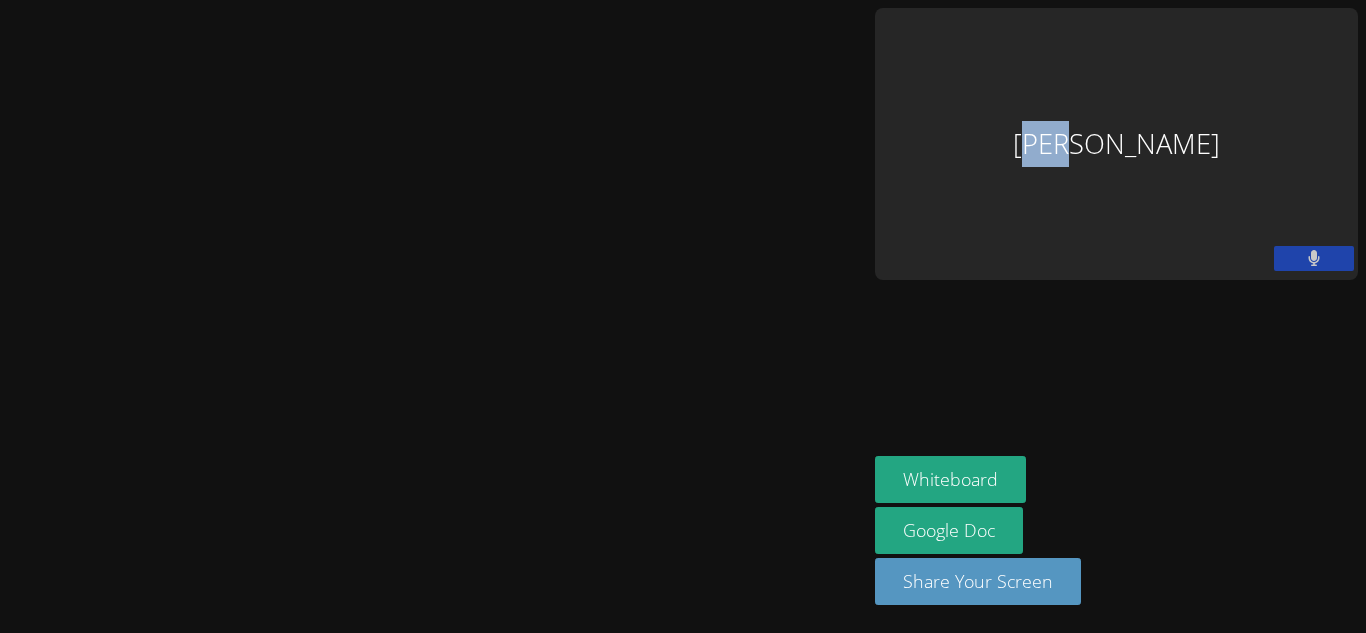
click at [1196, 77] on div "[PERSON_NAME]" at bounding box center [1116, 144] width 483 height 272
click at [1262, 39] on div "[PERSON_NAME]" at bounding box center [1116, 144] width 483 height 272
click at [1257, 43] on div "[PERSON_NAME]" at bounding box center [1116, 144] width 483 height 272
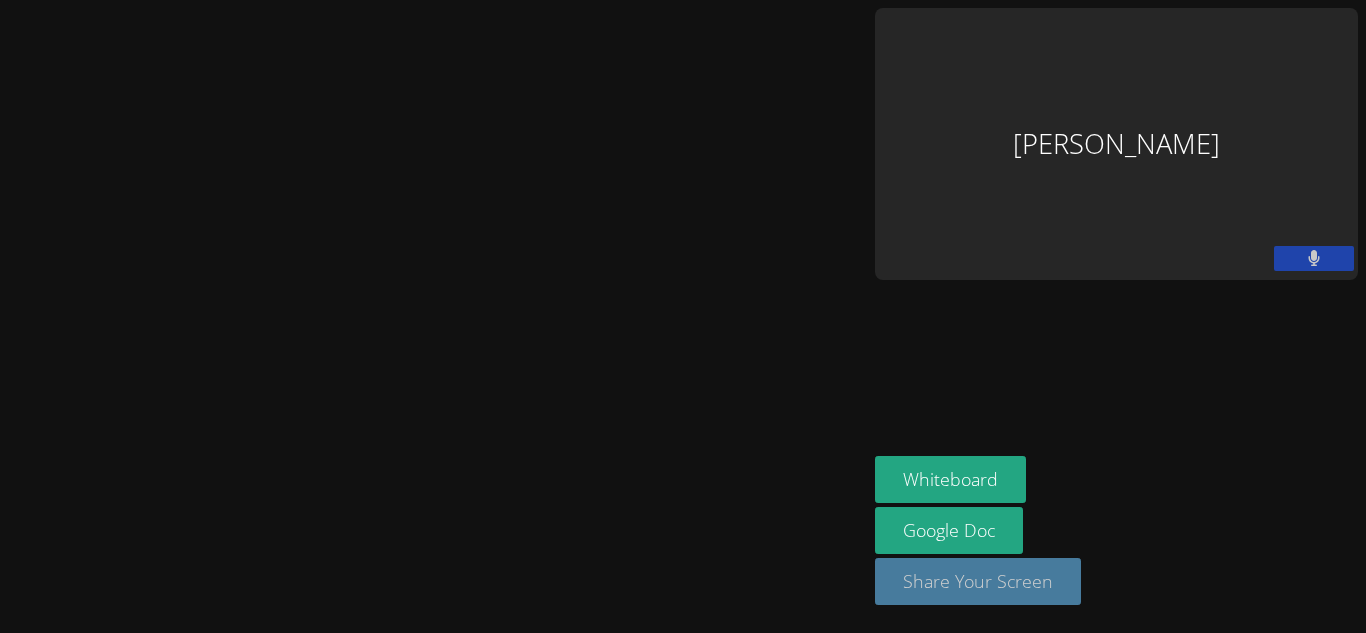
click at [1081, 583] on button "Share Your Screen" at bounding box center [978, 581] width 206 height 47
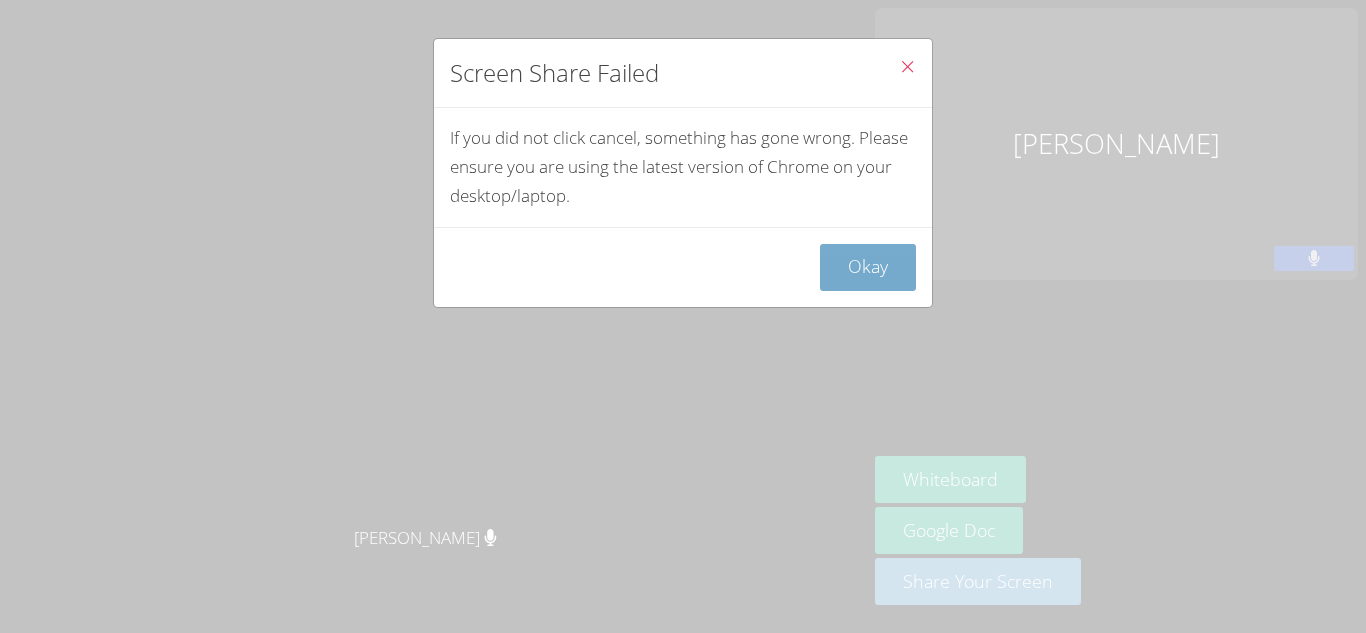
click at [843, 269] on button "Okay" at bounding box center [868, 267] width 96 height 47
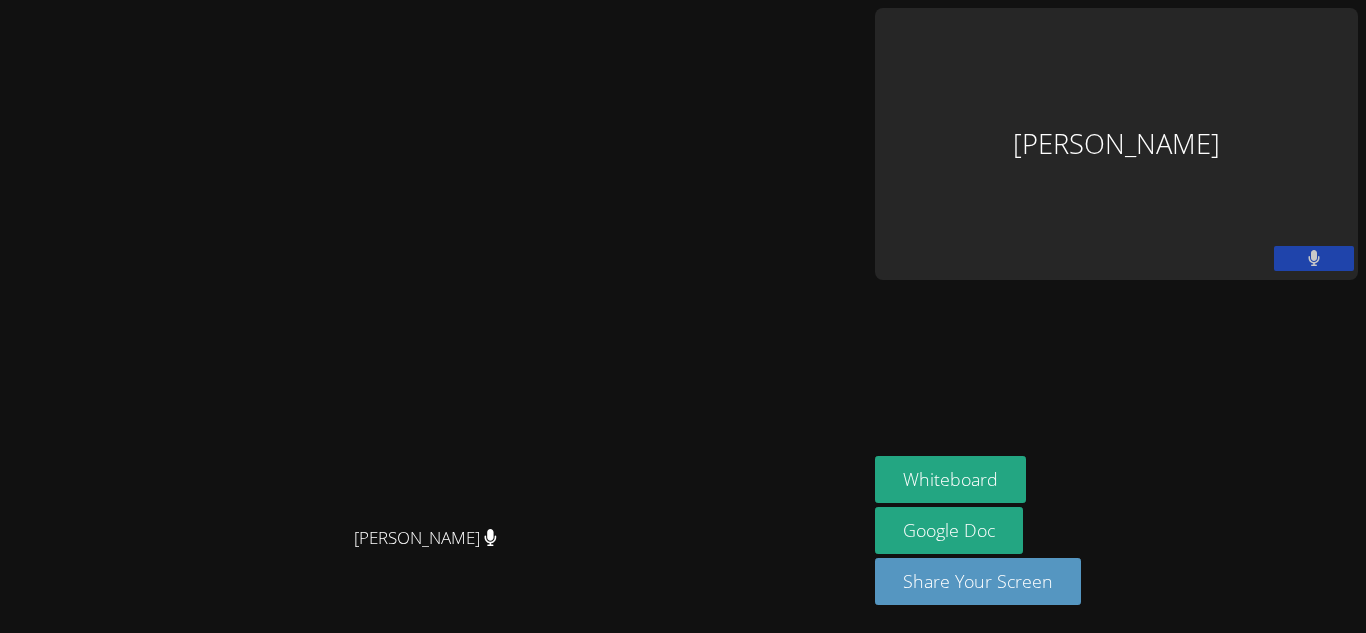
click at [1164, 101] on div "[PERSON_NAME]" at bounding box center [1116, 144] width 483 height 272
click at [1135, 129] on div "[PERSON_NAME]" at bounding box center [1116, 144] width 483 height 272
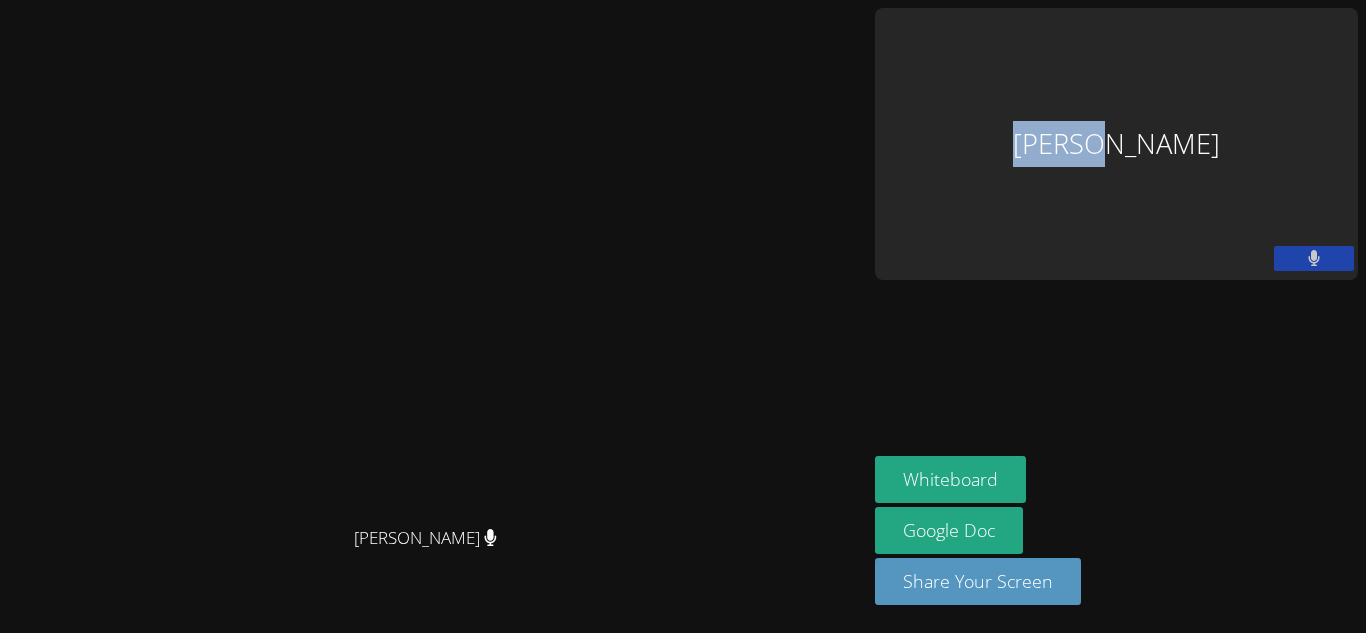
click at [1135, 129] on div "[PERSON_NAME]" at bounding box center [1116, 144] width 483 height 272
click at [1133, 129] on div "[PERSON_NAME]" at bounding box center [1116, 144] width 483 height 272
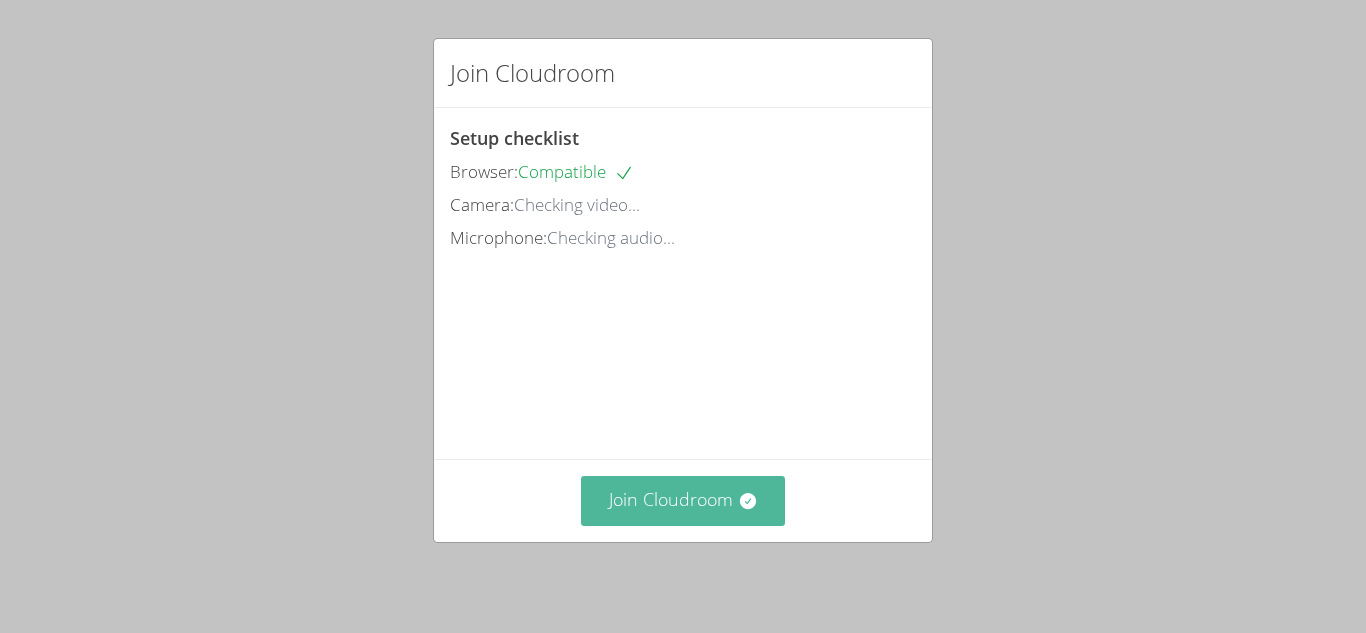
click at [659, 490] on button "Join Cloudroom" at bounding box center [683, 500] width 205 height 49
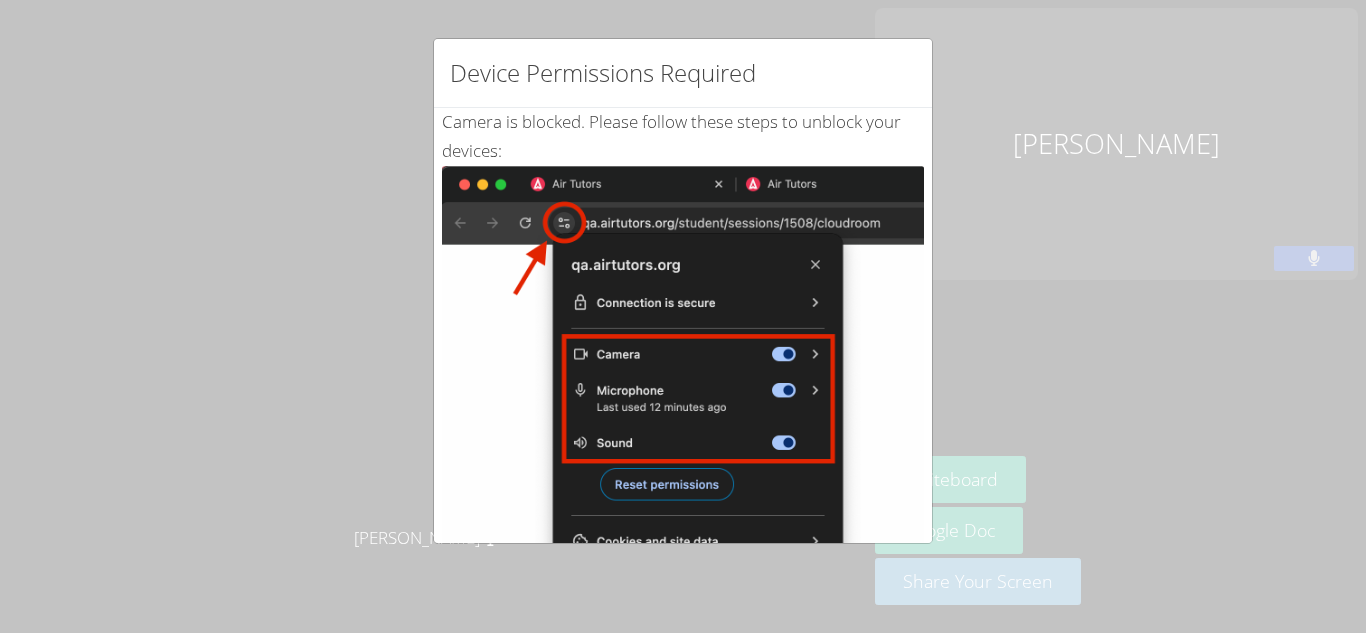
click at [817, 260] on img at bounding box center [683, 392] width 482 height 452
click at [626, 465] on img at bounding box center [683, 392] width 482 height 452
click at [631, 478] on img at bounding box center [683, 392] width 482 height 452
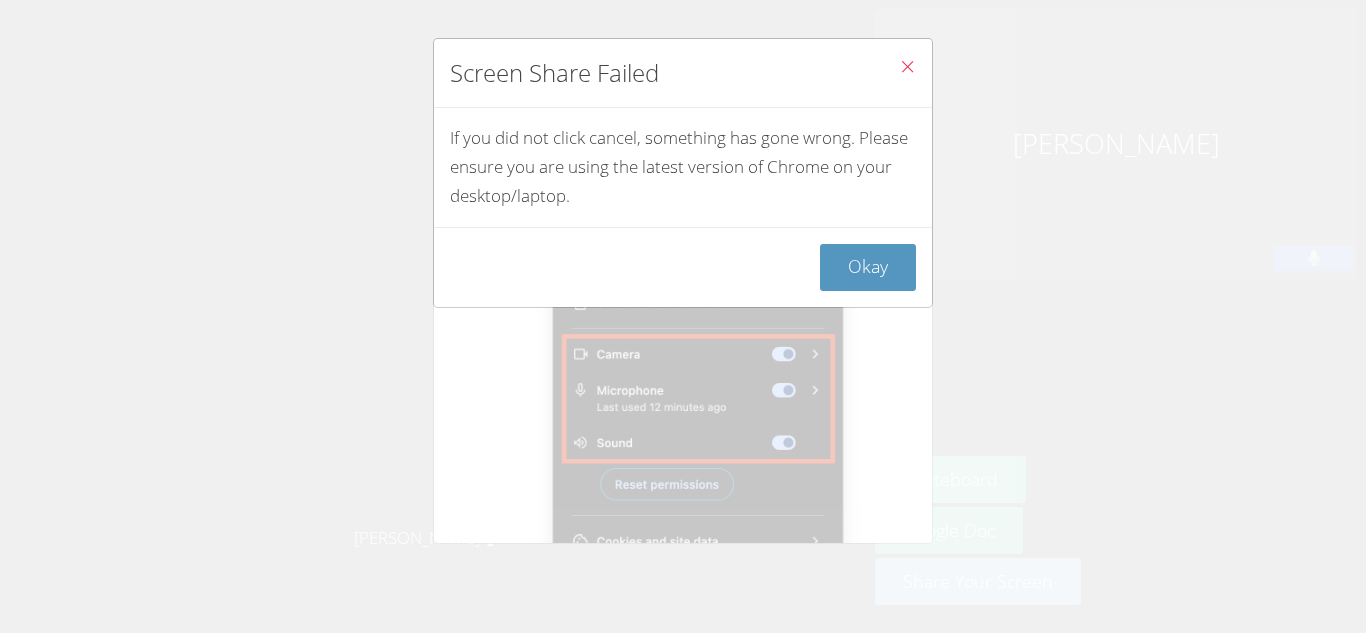
click at [897, 70] on button "Close" at bounding box center [907, 69] width 49 height 61
click at [914, 66] on icon "Close" at bounding box center [907, 66] width 17 height 17
click at [893, 267] on button "Okay" at bounding box center [868, 267] width 96 height 47
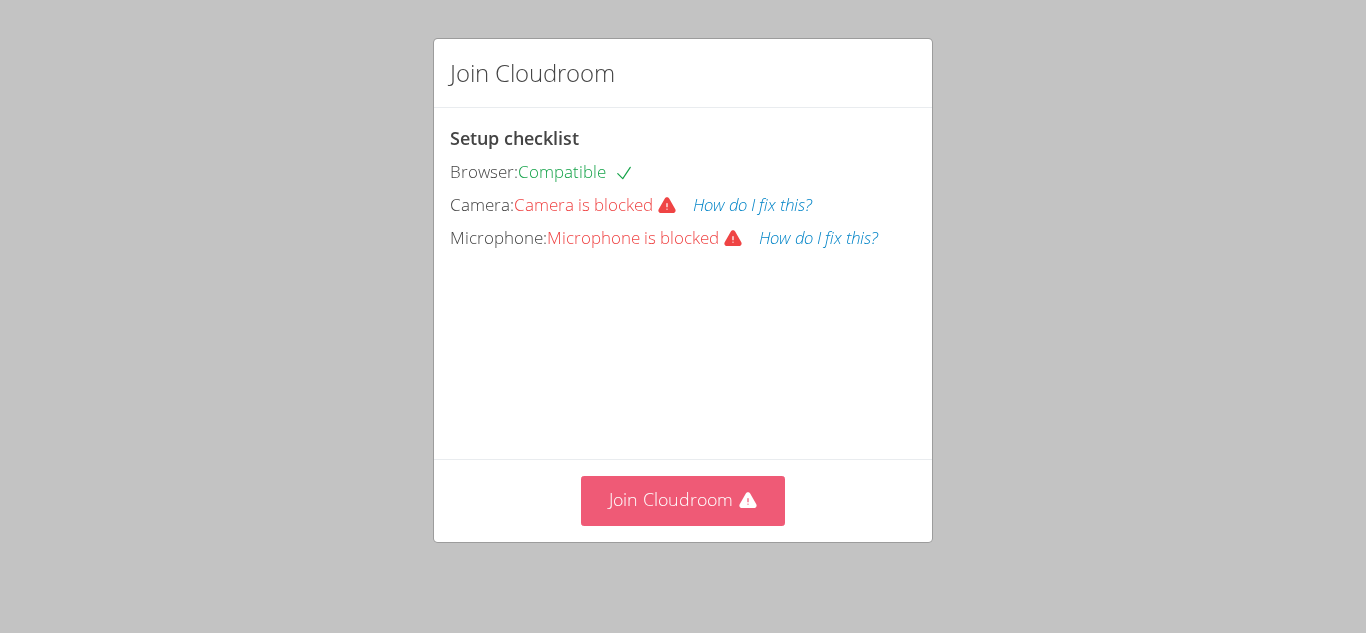
click at [651, 507] on button "Join Cloudroom" at bounding box center [683, 500] width 205 height 49
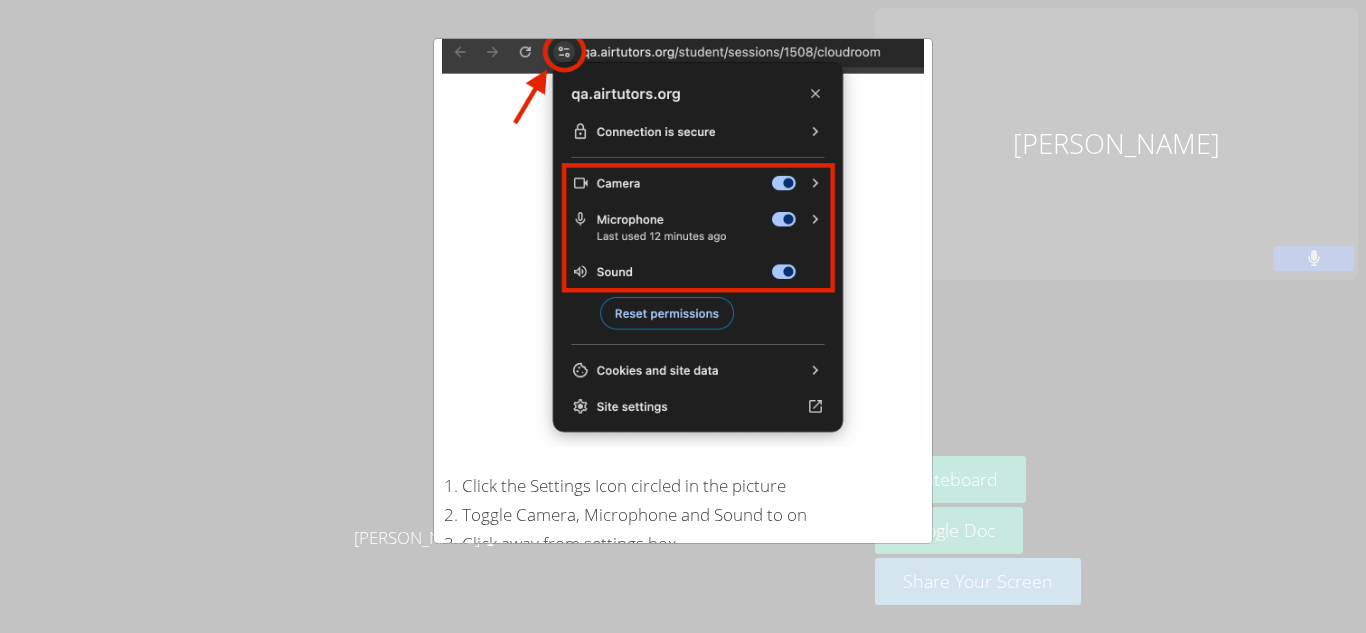
scroll to position [398, 0]
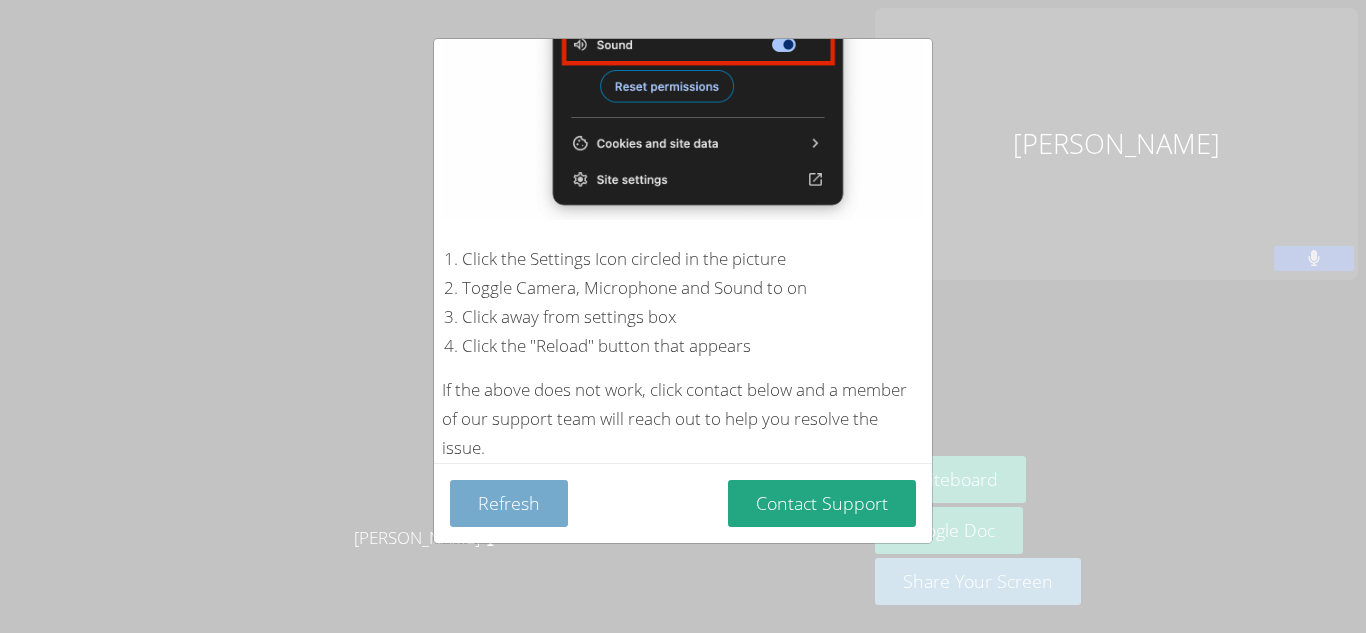
click at [500, 510] on button "Refresh" at bounding box center [509, 503] width 118 height 47
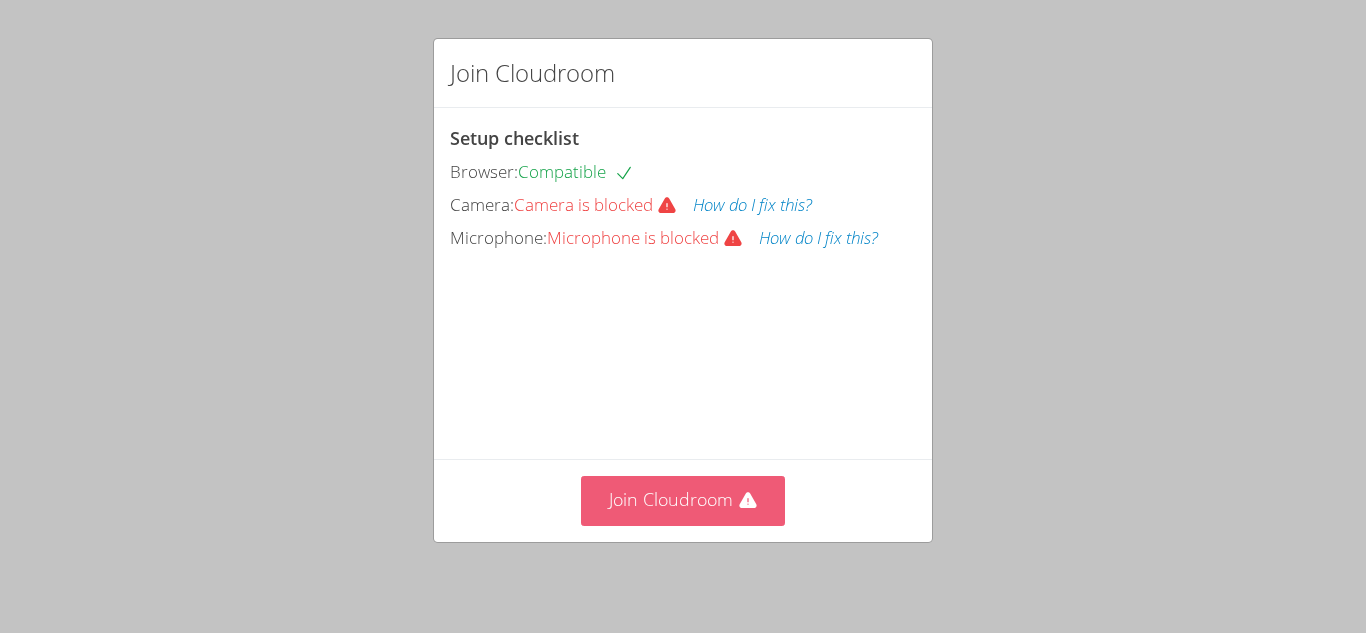
click at [650, 500] on button "Join Cloudroom" at bounding box center [683, 500] width 205 height 49
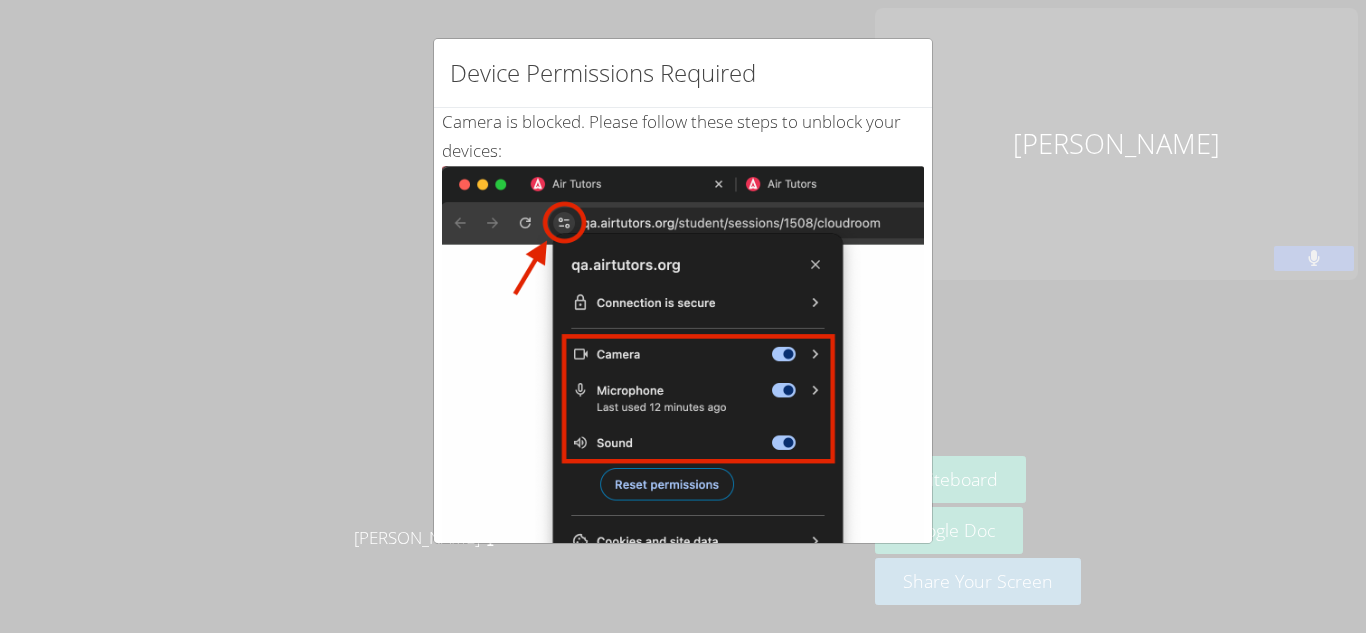
scroll to position [398, 0]
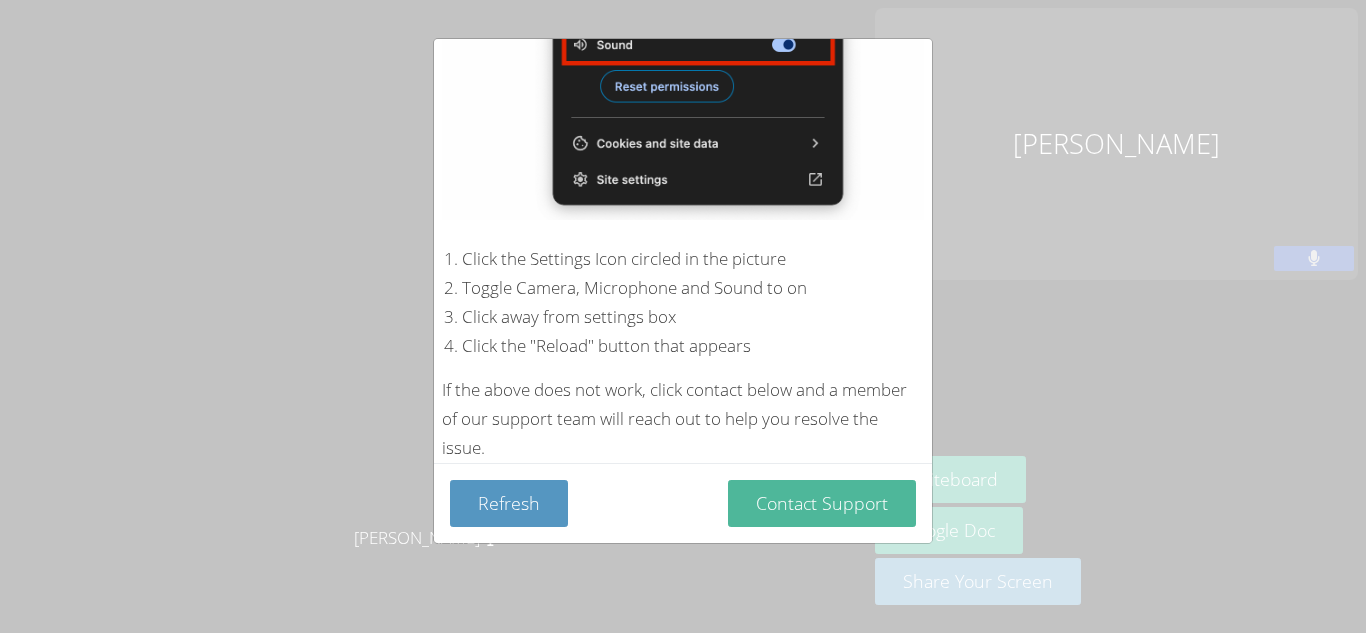
click at [814, 499] on button "Contact Support" at bounding box center [822, 503] width 188 height 47
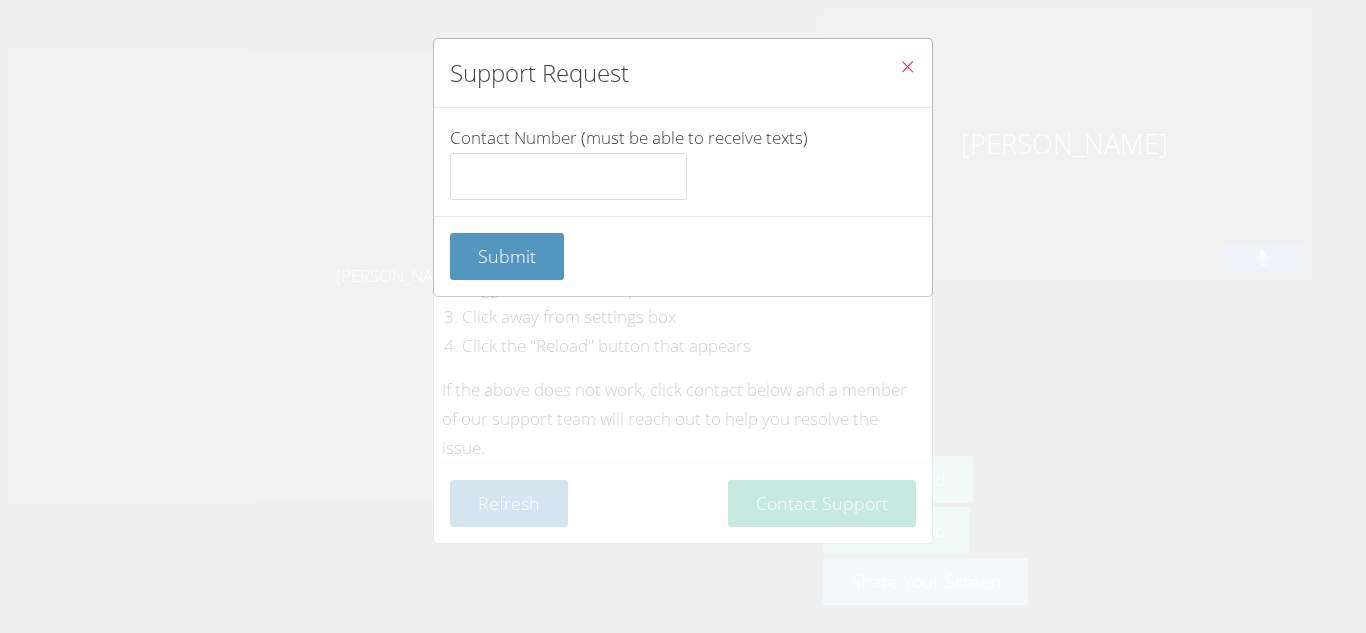
click at [907, 61] on icon "Close" at bounding box center [907, 66] width 17 height 17
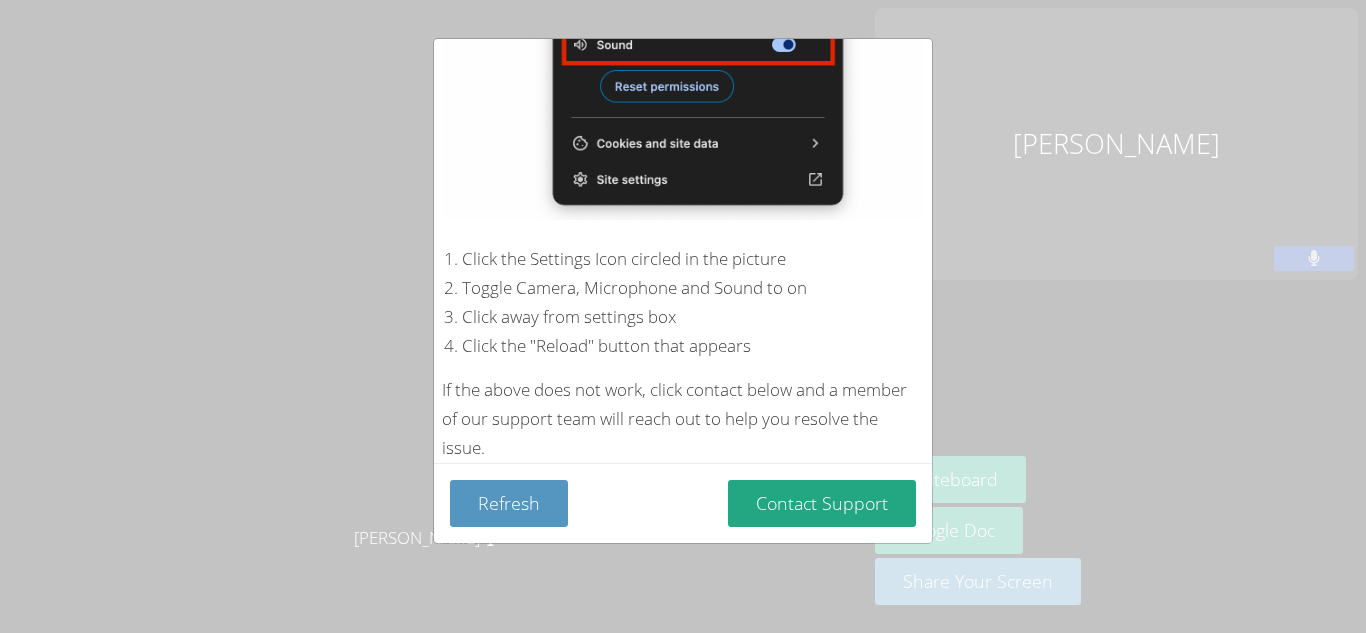
click at [1321, 198] on div "Device Permissions Required Camera is blocked . Please follow these steps to un…" at bounding box center [683, 316] width 1366 height 633
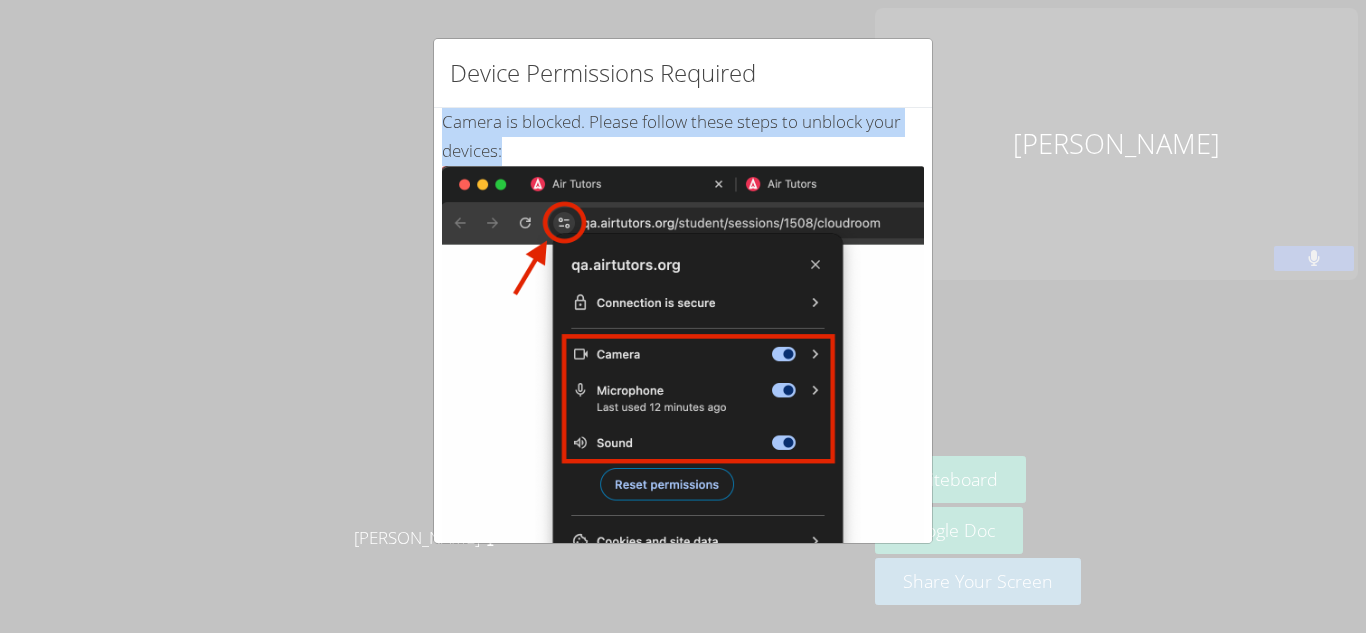
drag, startPoint x: 823, startPoint y: 38, endPoint x: 325, endPoint y: 365, distance: 595.6
click at [325, 365] on div "Device Permissions Required Camera is blocked . Please follow these steps to un…" at bounding box center [683, 316] width 1366 height 633
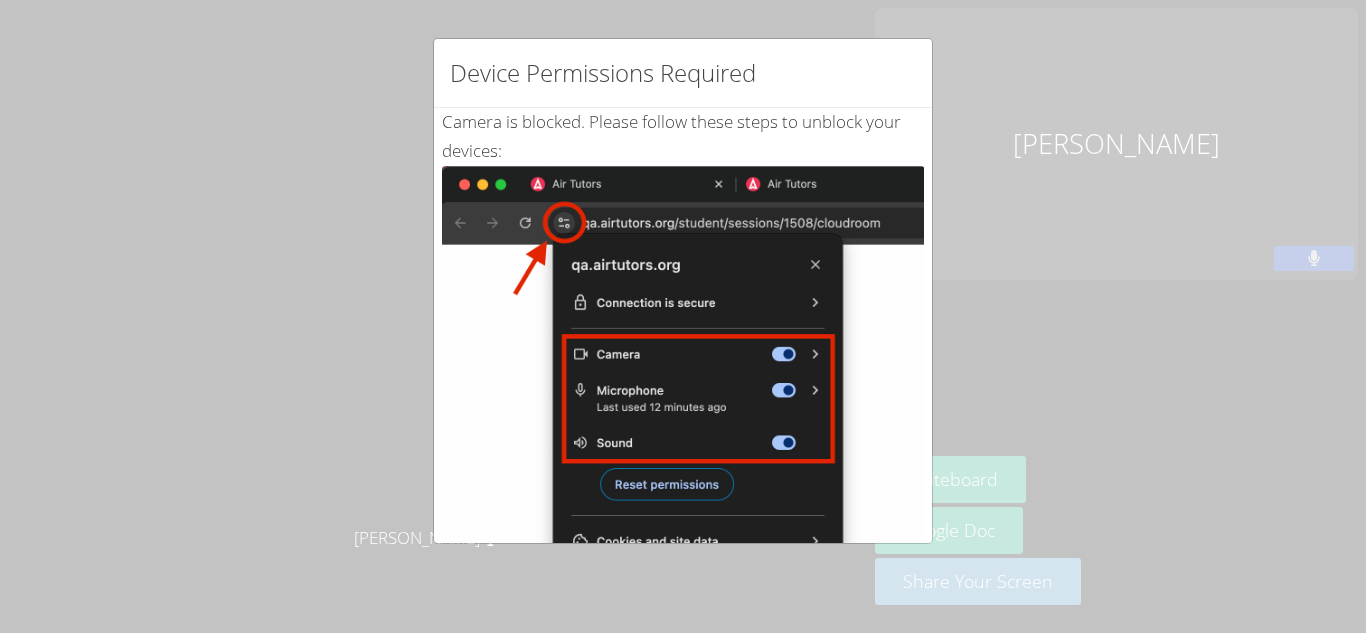
click at [332, 365] on div "Device Permissions Required Camera is blocked . Please follow these steps to un…" at bounding box center [683, 316] width 1366 height 633
click at [819, 263] on img at bounding box center [683, 392] width 482 height 452
click at [815, 263] on img at bounding box center [683, 392] width 482 height 452
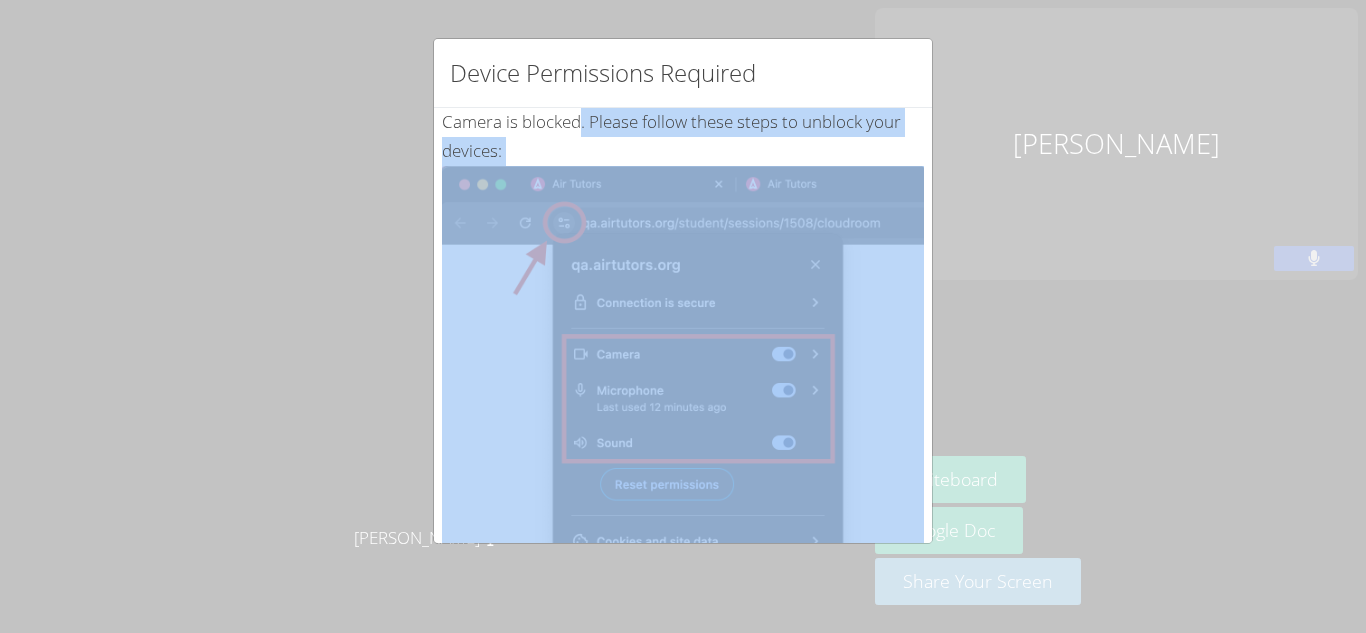
drag, startPoint x: 932, startPoint y: 310, endPoint x: 564, endPoint y: 342, distance: 369.3
click at [564, 342] on div "Device Permissions Required Camera is blocked . Please follow these steps to un…" at bounding box center [683, 291] width 500 height 506
click at [564, 343] on img at bounding box center [683, 392] width 482 height 452
click at [423, 384] on div "Device Permissions Required Camera is blocked . Please follow these steps to un…" at bounding box center [683, 316] width 1366 height 633
drag, startPoint x: 805, startPoint y: 35, endPoint x: 724, endPoint y: 345, distance: 320.3
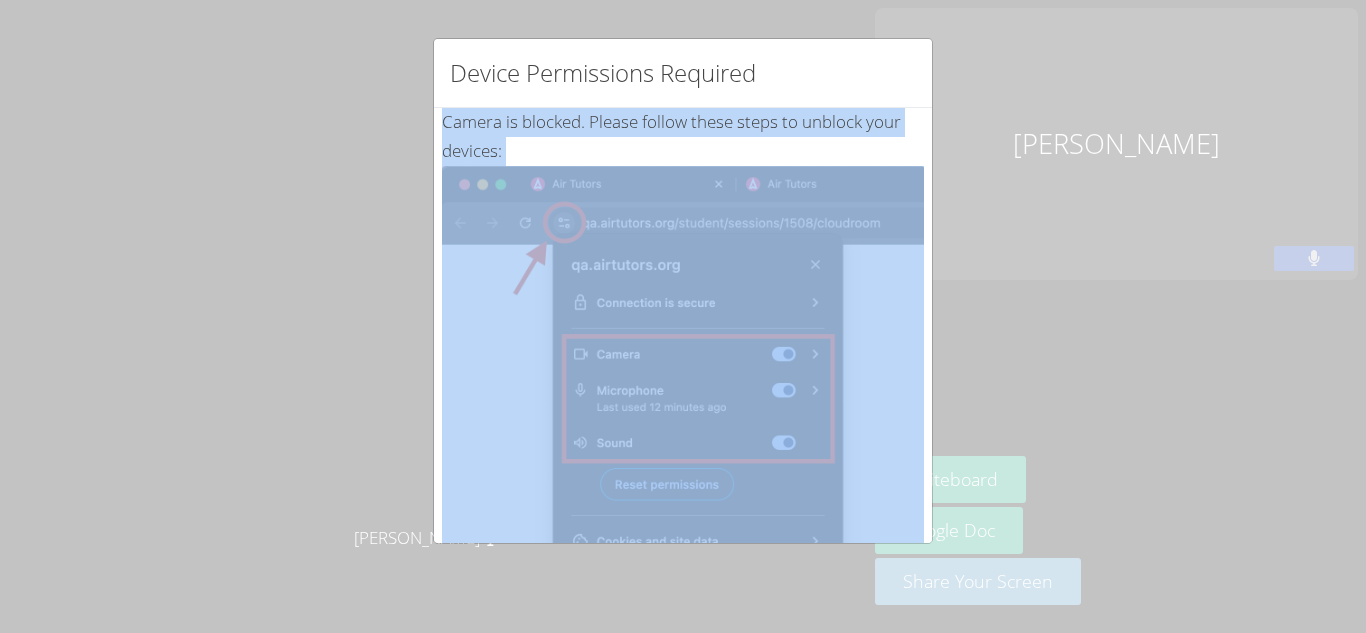
click at [724, 345] on div "Device Permissions Required Camera is blocked . Please follow these steps to un…" at bounding box center [683, 316] width 1366 height 633
click at [1147, 585] on div "Device Permissions Required Camera is blocked . Please follow these steps to un…" at bounding box center [683, 316] width 1366 height 633
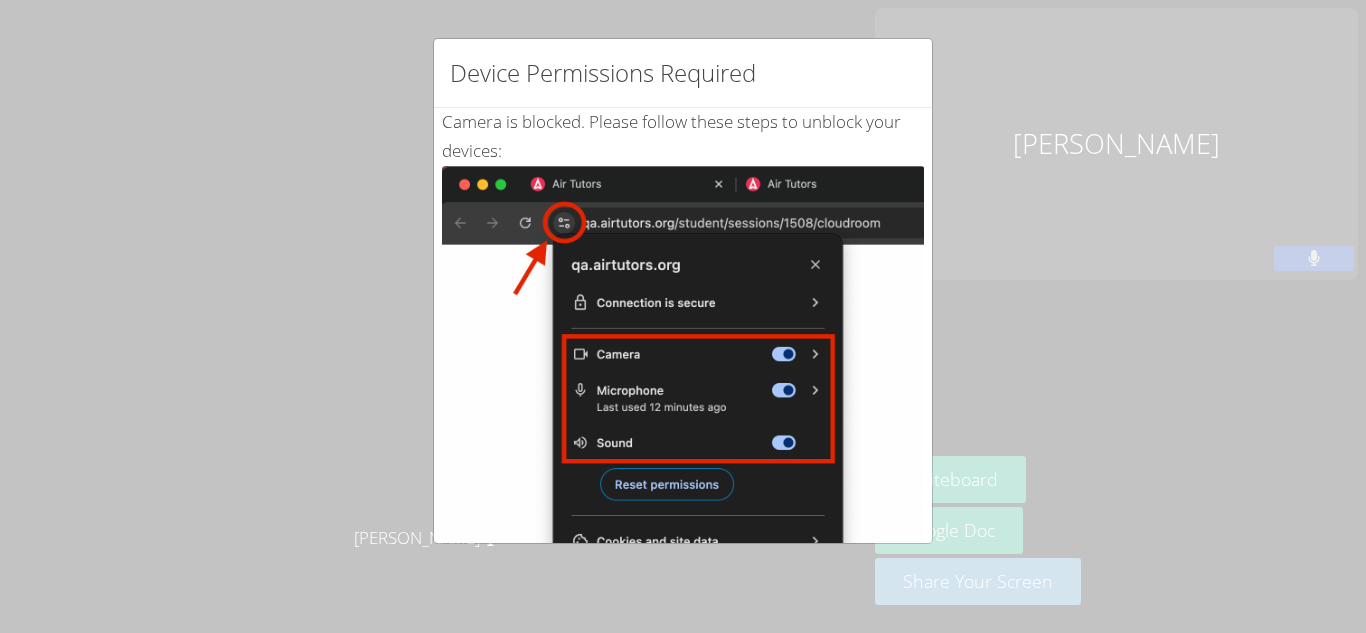
scroll to position [398, 0]
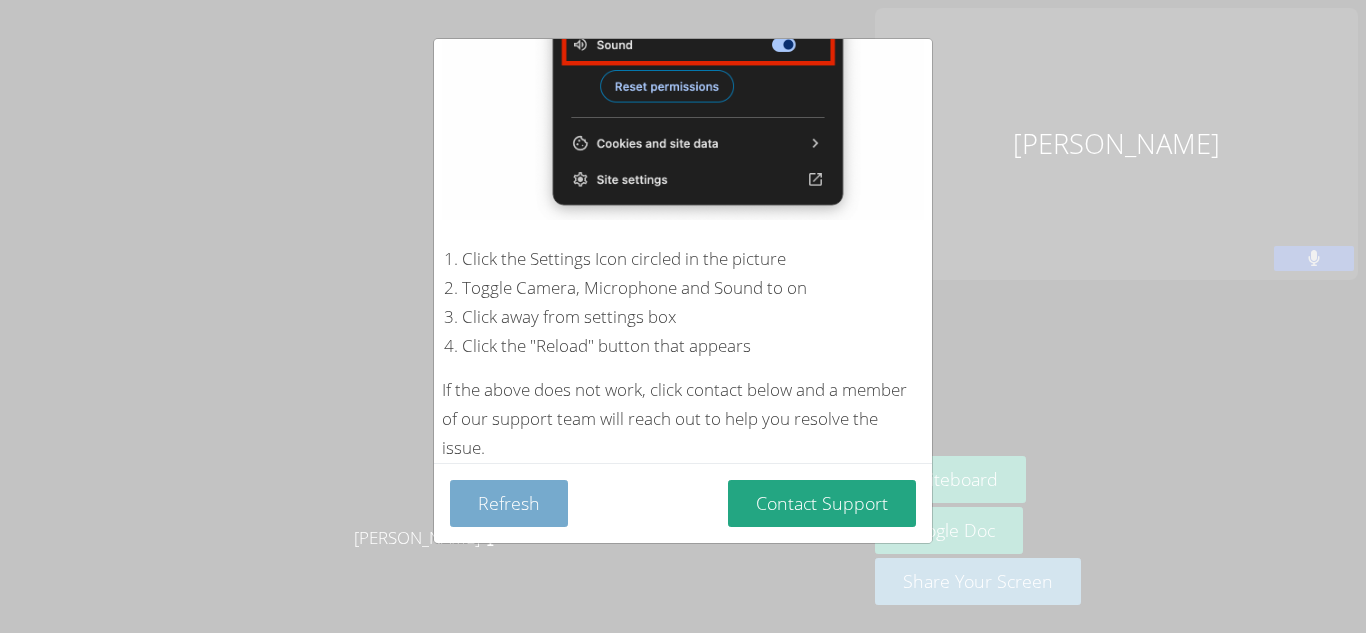
click at [493, 502] on button "Refresh" at bounding box center [509, 503] width 118 height 47
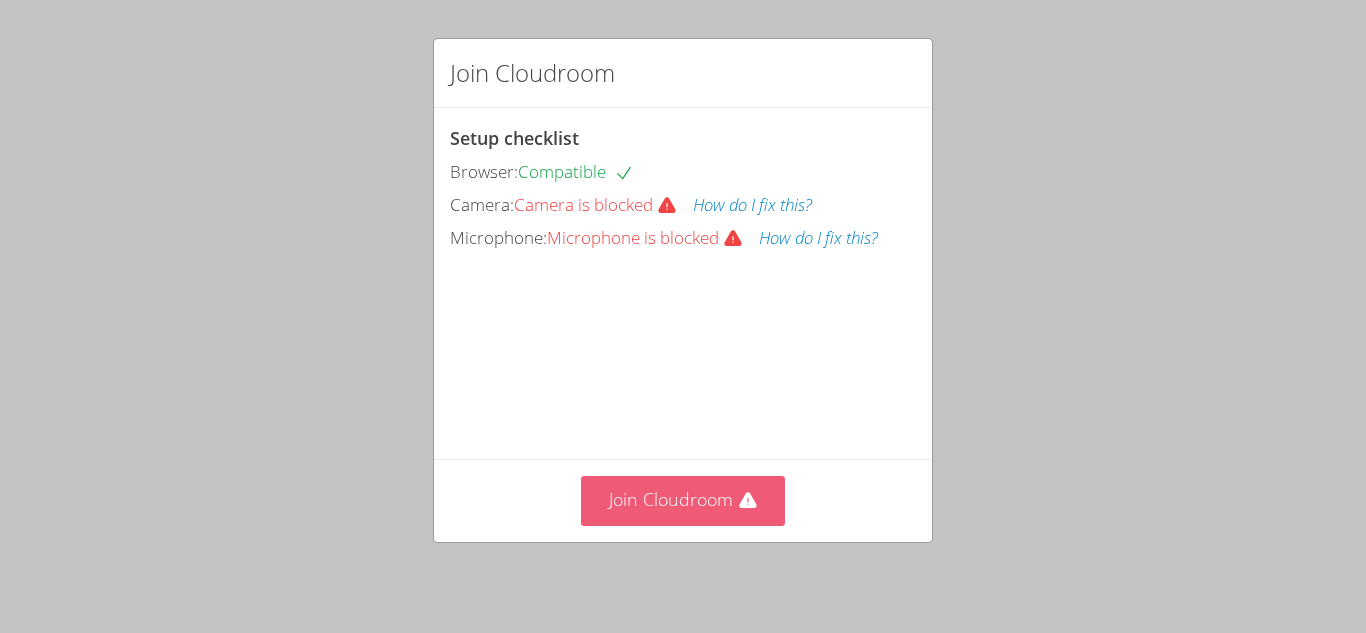
click at [657, 482] on button "Join Cloudroom" at bounding box center [683, 500] width 205 height 49
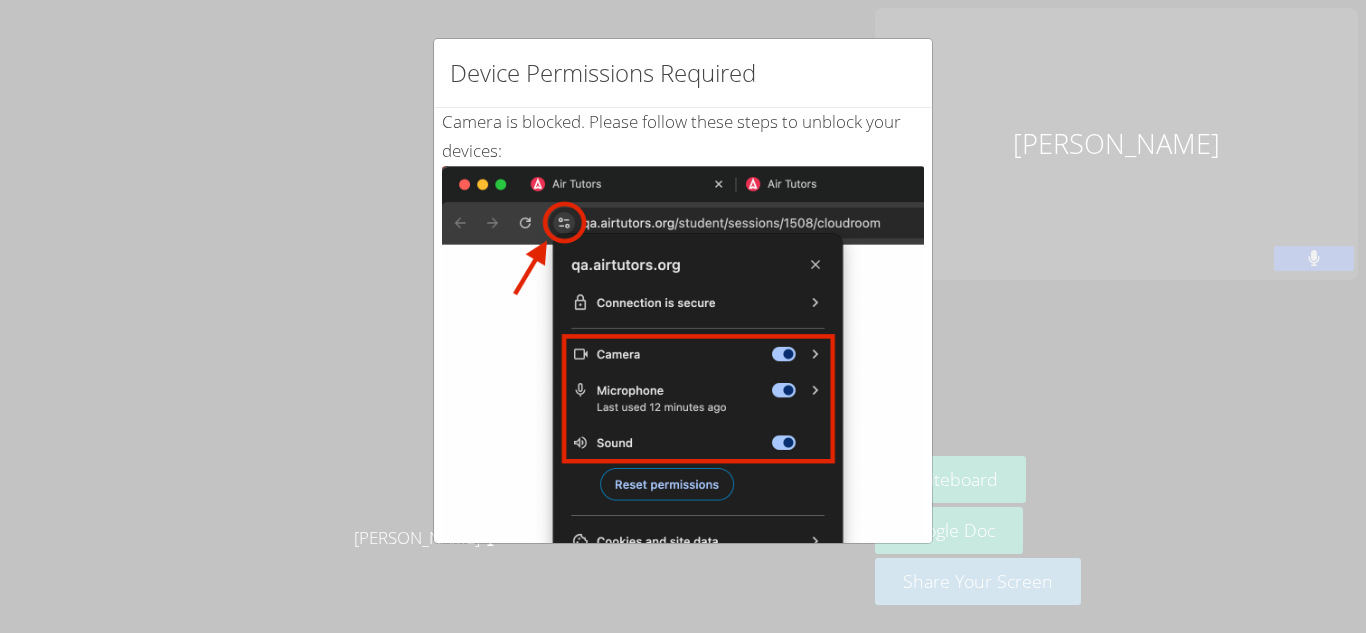
click at [1361, 114] on div "Device Permissions Required Camera is blocked . Please follow these steps to un…" at bounding box center [683, 316] width 1366 height 633
click at [904, 80] on div "Device Permissions Required" at bounding box center [683, 73] width 498 height 69
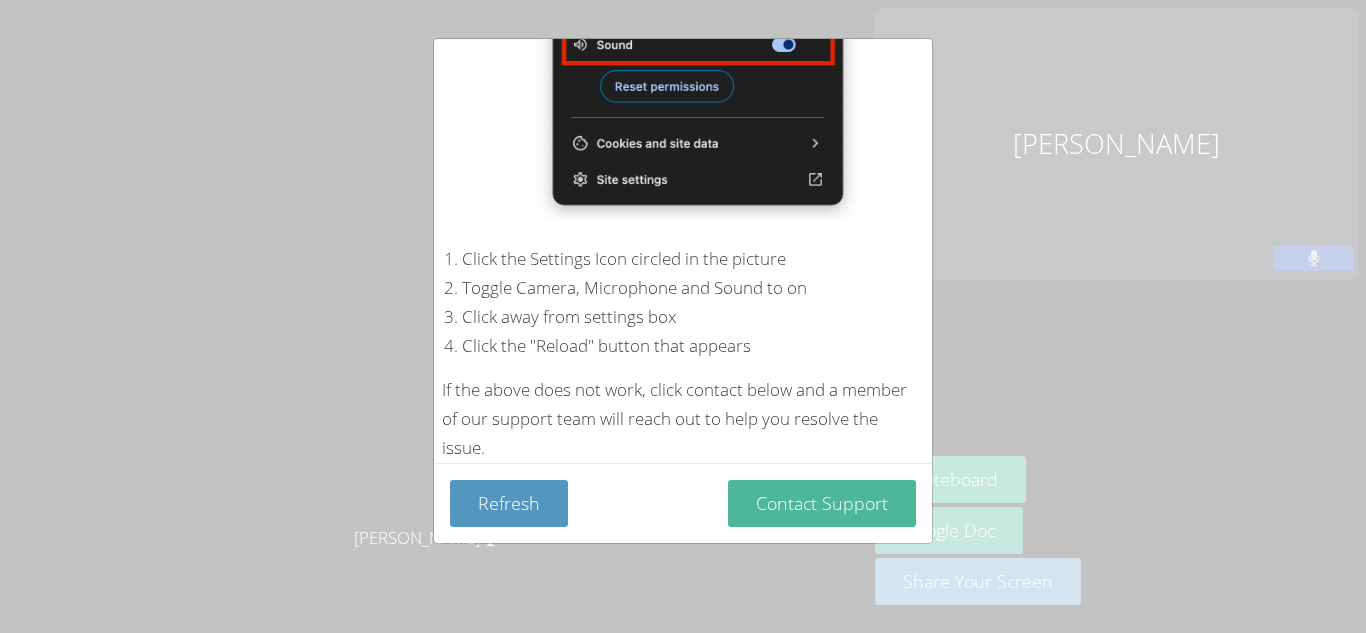
click at [856, 516] on button "Contact Support" at bounding box center [822, 503] width 188 height 47
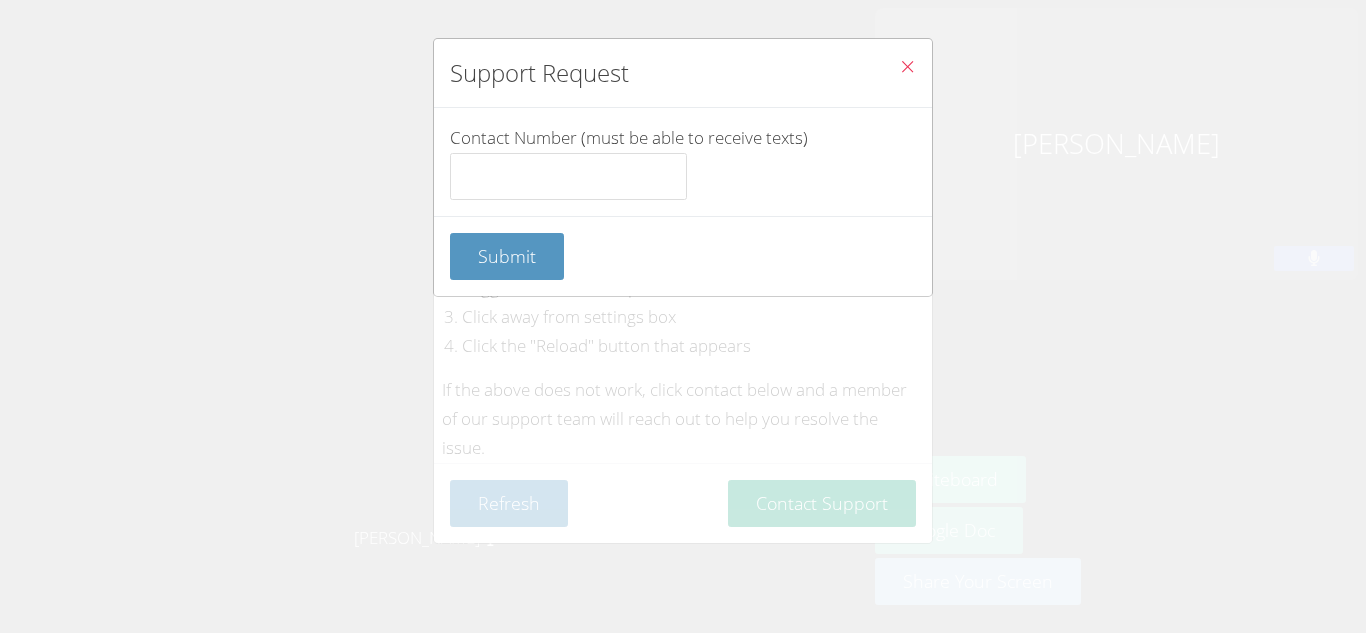
click at [899, 74] on icon "Close" at bounding box center [907, 66] width 17 height 17
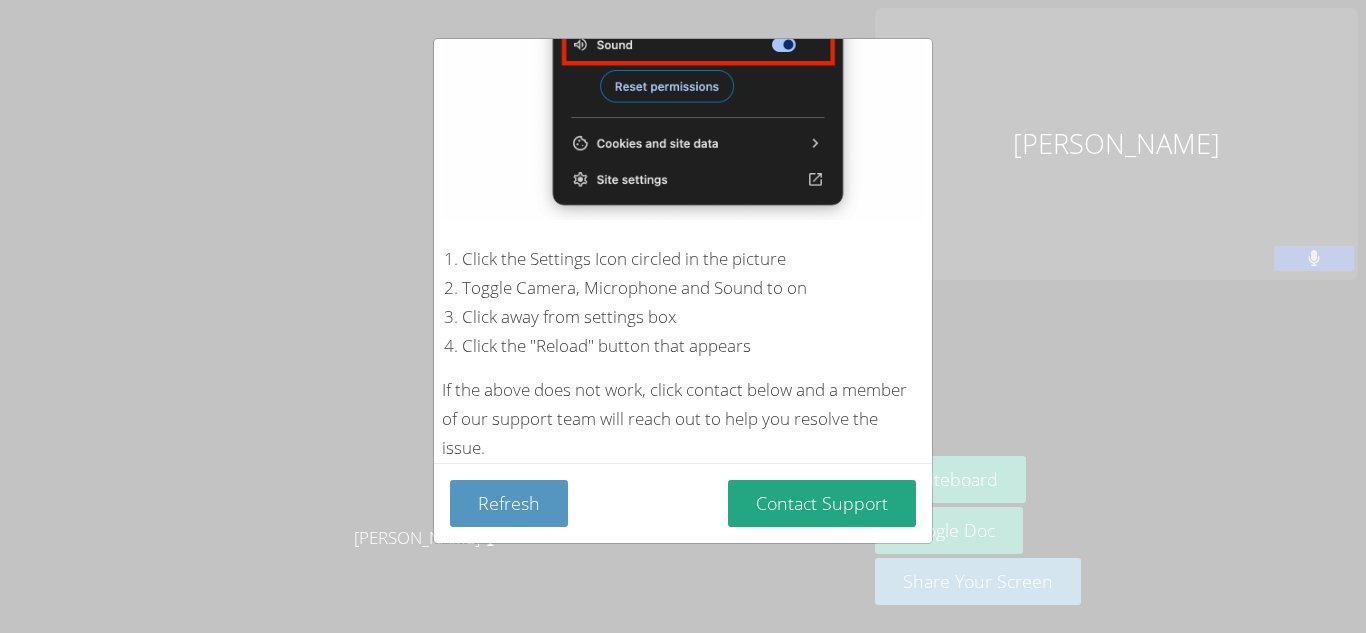
click at [1101, 594] on div "Device Permissions Required Camera is blocked . Please follow these steps to un…" at bounding box center [683, 316] width 1366 height 633
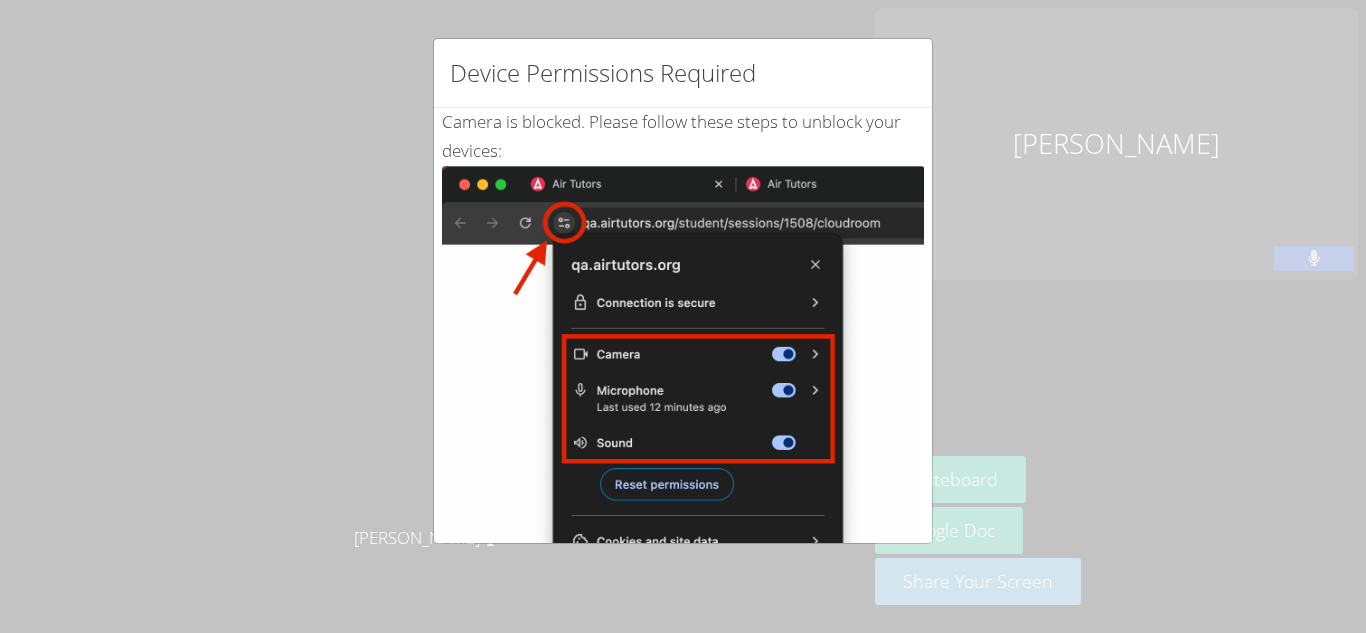
click at [683, 495] on img at bounding box center [683, 392] width 482 height 452
click at [677, 484] on img at bounding box center [683, 392] width 482 height 452
click at [780, 398] on img at bounding box center [683, 392] width 482 height 452
click at [563, 220] on img at bounding box center [683, 392] width 482 height 452
click at [819, 263] on img at bounding box center [683, 392] width 482 height 452
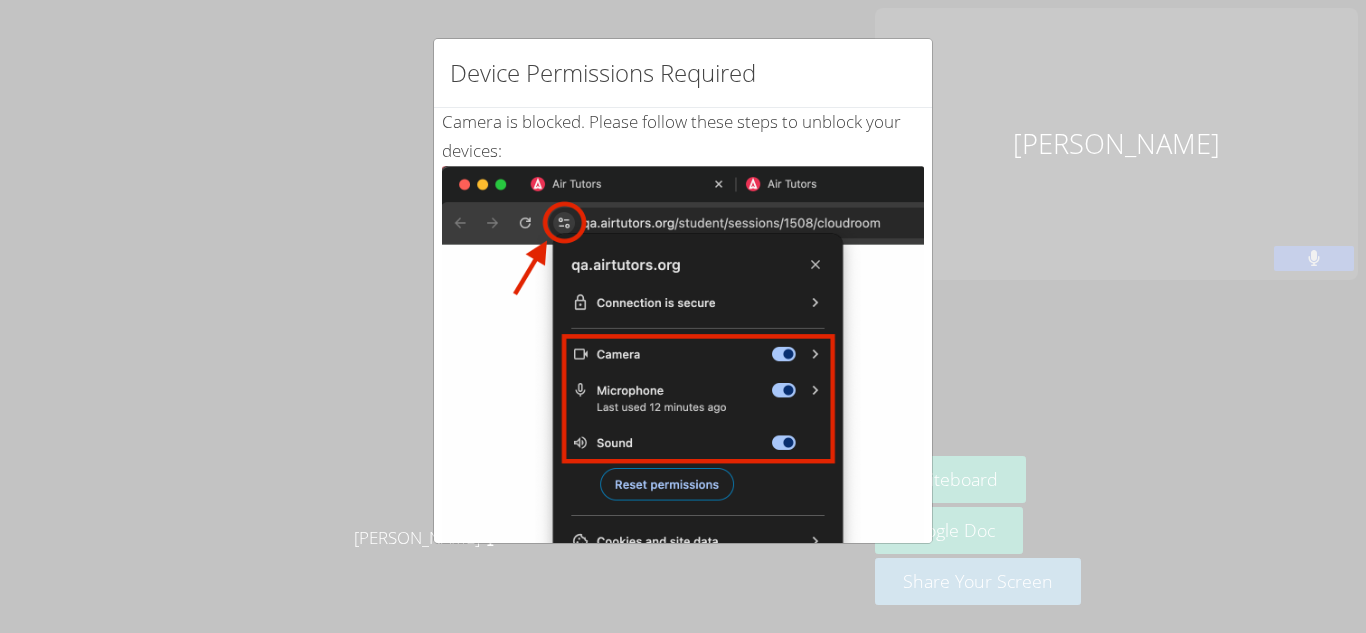
click at [812, 277] on img at bounding box center [683, 392] width 482 height 452
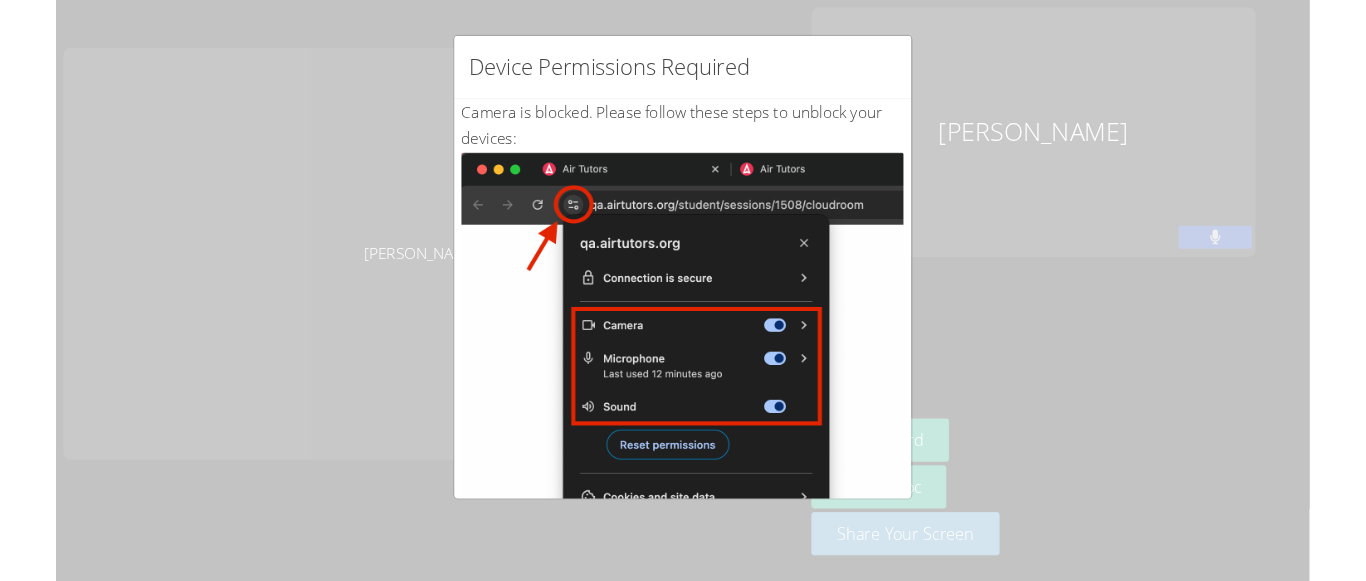
scroll to position [398, 0]
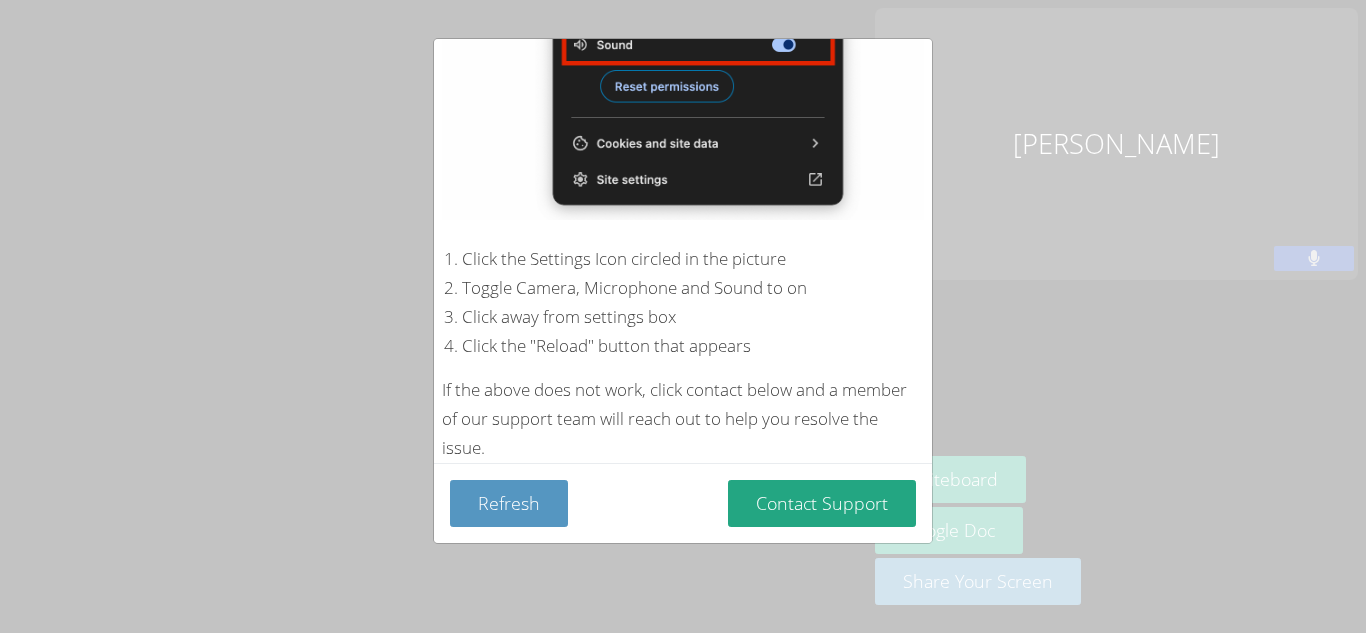
drag, startPoint x: 510, startPoint y: 494, endPoint x: 708, endPoint y: 502, distance: 198.1
click at [708, 502] on div "Refresh Contact Support" at bounding box center [683, 503] width 466 height 47
drag, startPoint x: 431, startPoint y: 37, endPoint x: 541, endPoint y: 129, distance: 143.4
click at [541, 129] on div "Device Permissions Required Camera is blocked . Please follow these steps to un…" at bounding box center [683, 316] width 1366 height 633
click at [1329, 95] on div "Device Permissions Required Camera is blocked . Please follow these steps to un…" at bounding box center [683, 316] width 1366 height 633
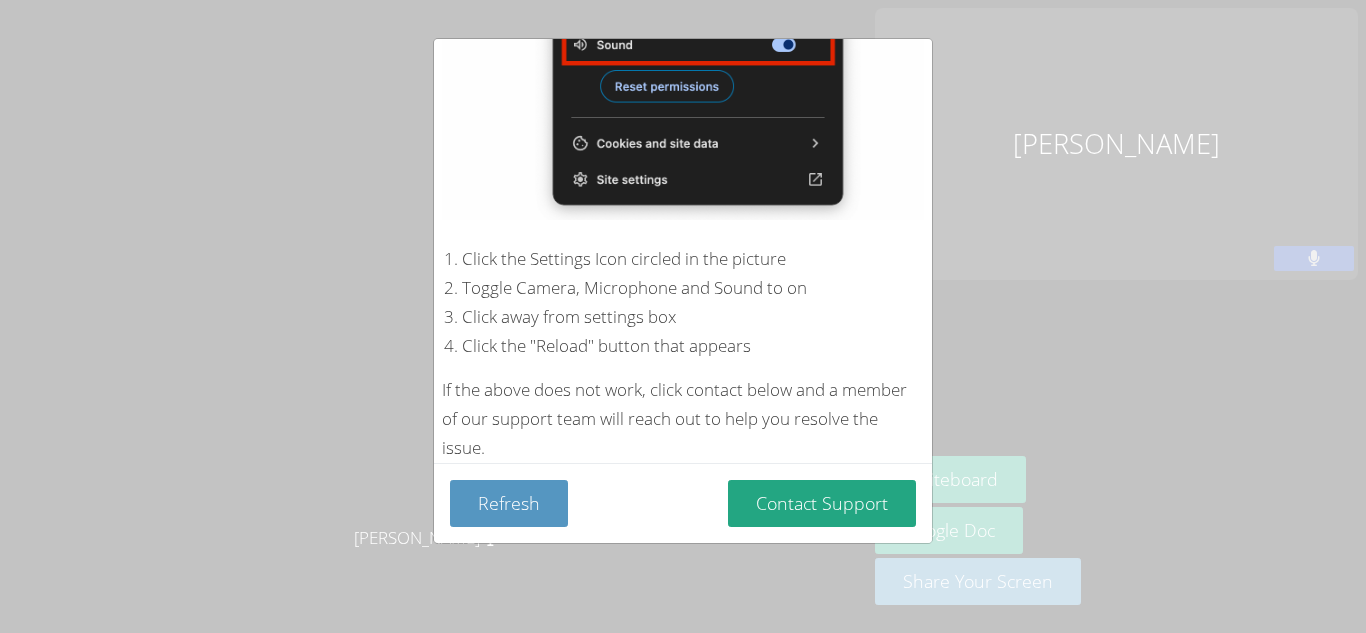
click at [85, 332] on div "Device Permissions Required Camera is blocked . Please follow these steps to un…" at bounding box center [683, 316] width 1366 height 633
click at [250, 366] on div "Device Permissions Required Camera is blocked . Please follow these steps to un…" at bounding box center [683, 316] width 1366 height 633
click at [818, 511] on button "Contact Support" at bounding box center [822, 503] width 188 height 47
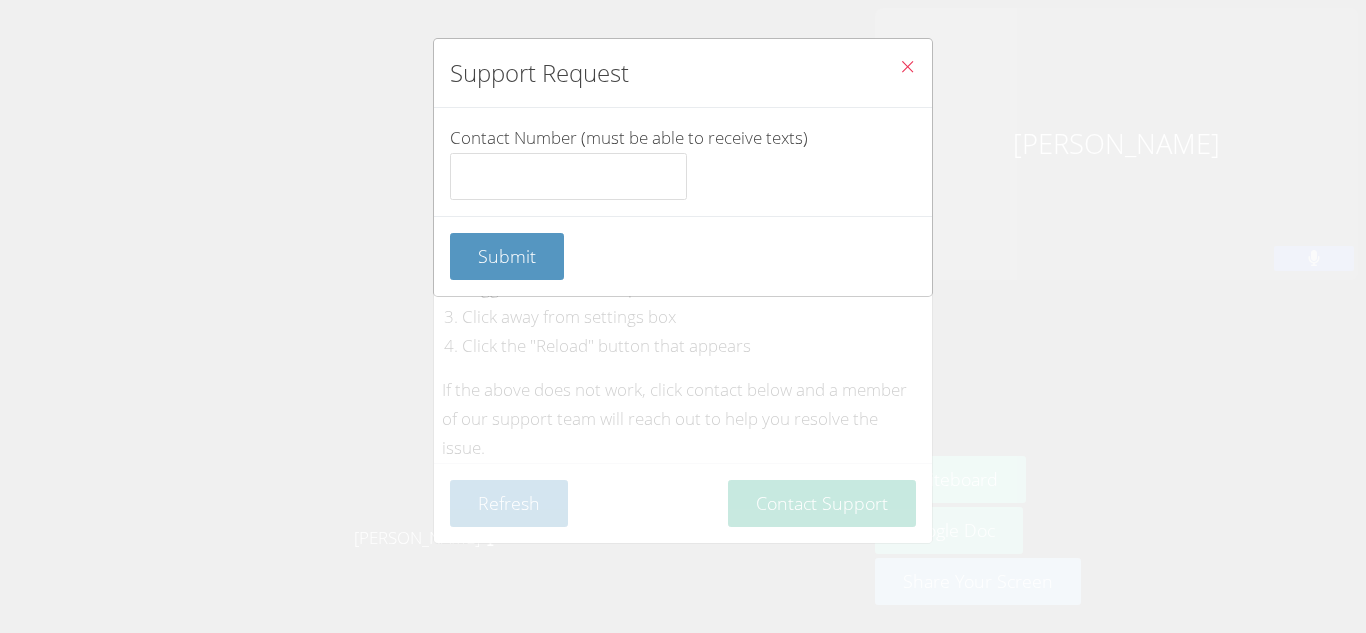
click at [1118, 439] on div "Support Request Contact Number (must be able to receive texts) Submit" at bounding box center [683, 316] width 1366 height 633
click at [910, 67] on icon "Close" at bounding box center [907, 66] width 17 height 17
